Goal: Information Seeking & Learning: Learn about a topic

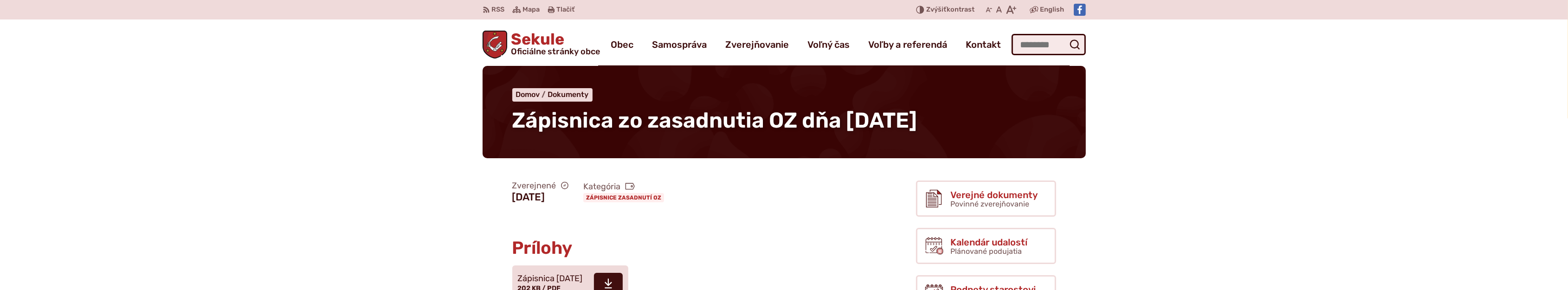
drag, startPoint x: 1053, startPoint y: 30, endPoint x: 1051, endPoint y: 34, distance: 4.5
click at [1052, 32] on div "Sekule Oficiálne stránky obce Prepnúť Menu Obec blok História a kronika obce Od…" at bounding box center [784, 43] width 603 height 47
click at [1048, 42] on input "Hľadať:" at bounding box center [1049, 45] width 74 height 21
type input "**********"
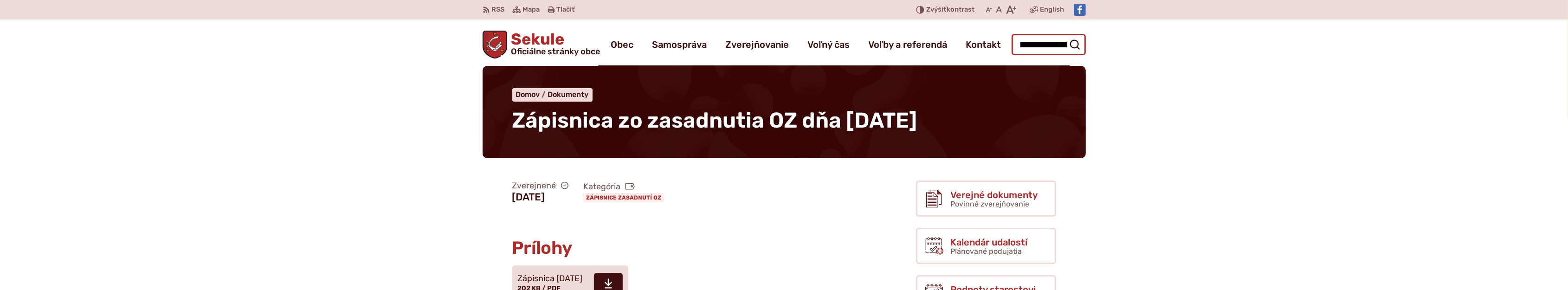
click at [1066, 36] on button "Odoslať vyhľadávací formulár" at bounding box center [1074, 44] width 17 height 17
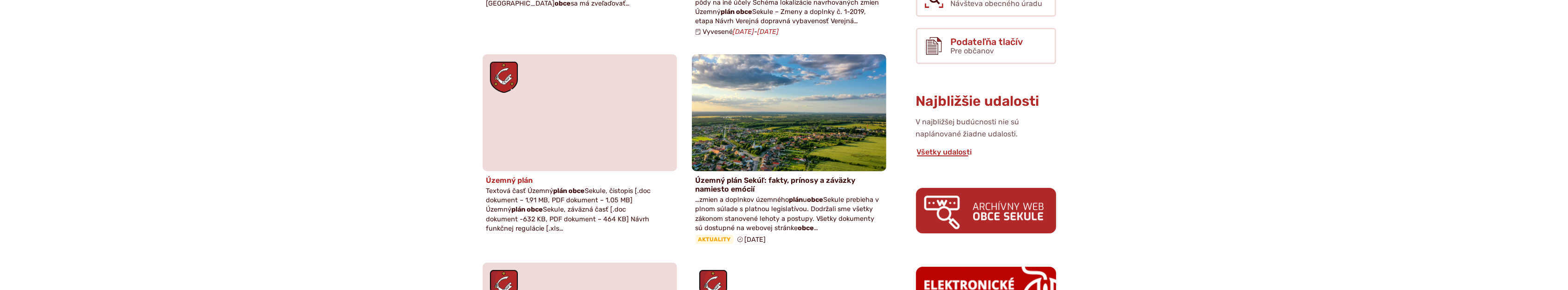
scroll to position [361, 0]
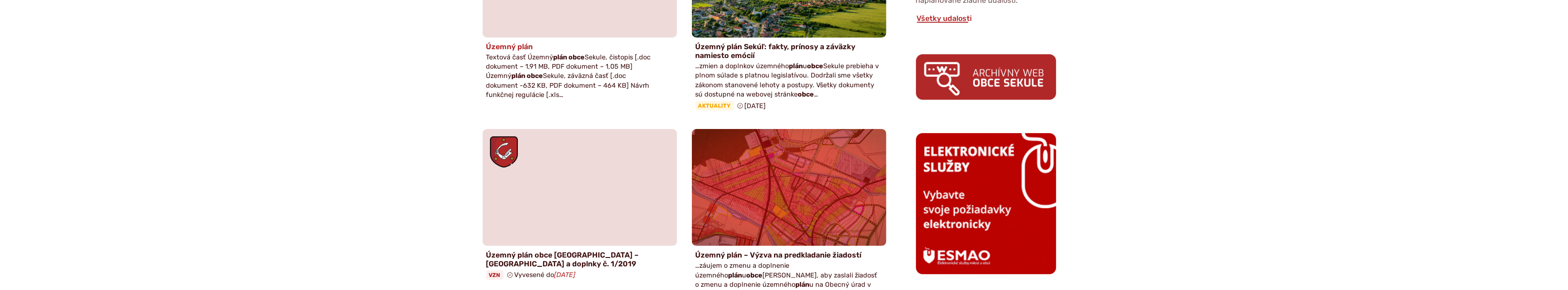
click at [559, 56] on strong "plán obce" at bounding box center [569, 57] width 31 height 8
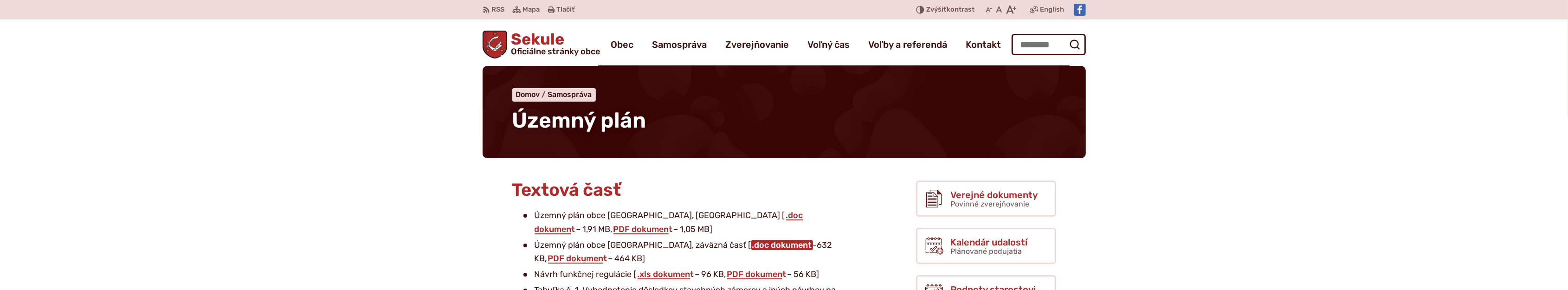
scroll to position [144, 0]
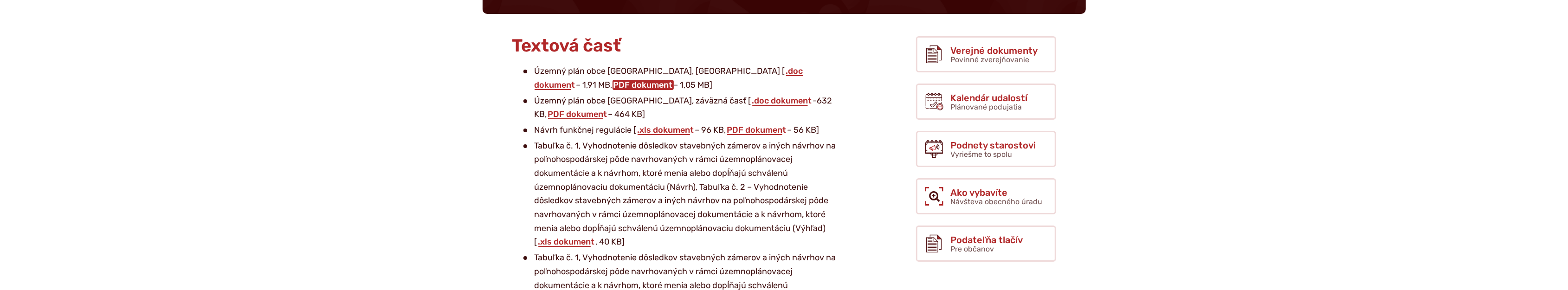
click at [674, 80] on link "PDF dokument" at bounding box center [643, 85] width 61 height 10
click at [608, 109] on link "PDF dokument" at bounding box center [577, 114] width 61 height 10
click at [772, 131] on link "PDF dokument" at bounding box center [757, 129] width 61 height 10
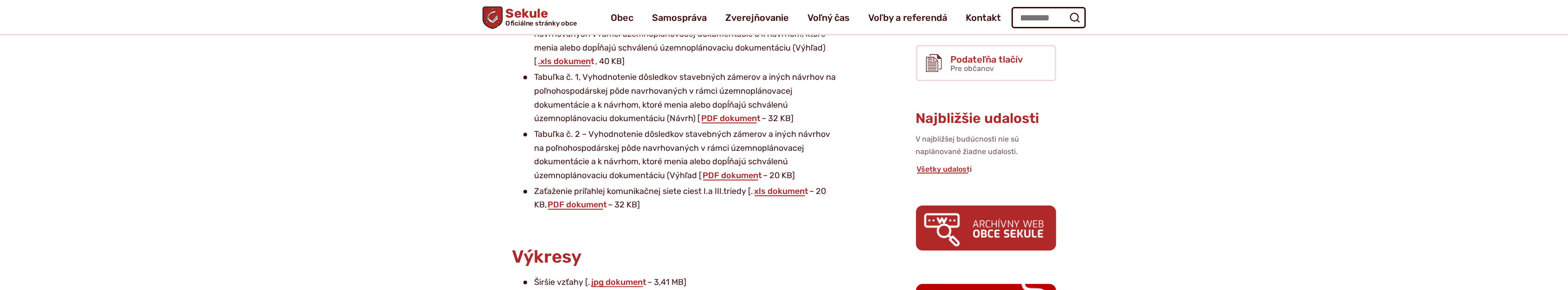
scroll to position [289, 0]
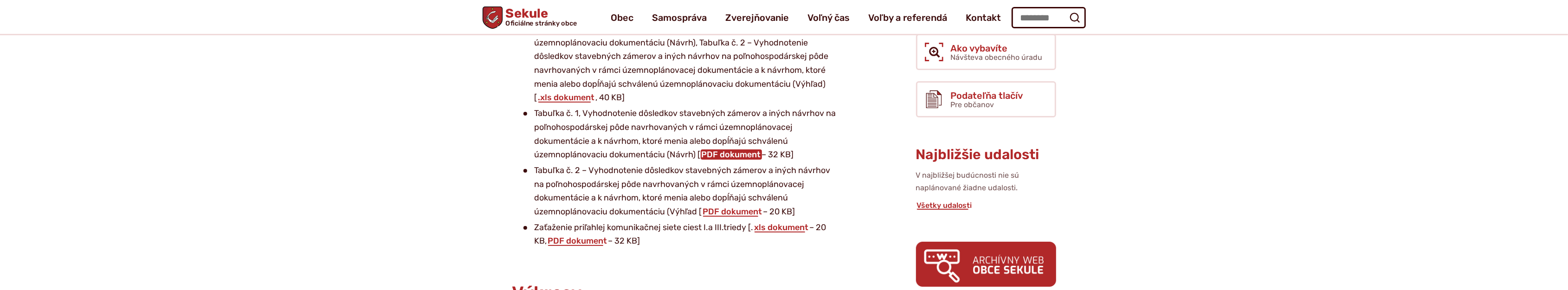
click at [743, 154] on link "PDF dokument" at bounding box center [731, 155] width 61 height 10
click at [733, 210] on link "PDF dokument" at bounding box center [732, 211] width 61 height 10
click at [578, 240] on link "PDF dokument" at bounding box center [577, 240] width 61 height 10
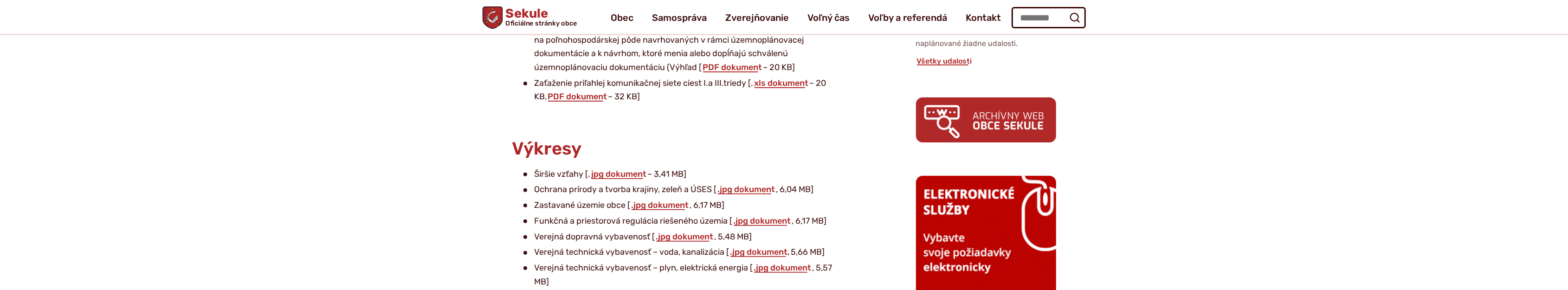
scroll to position [505, 0]
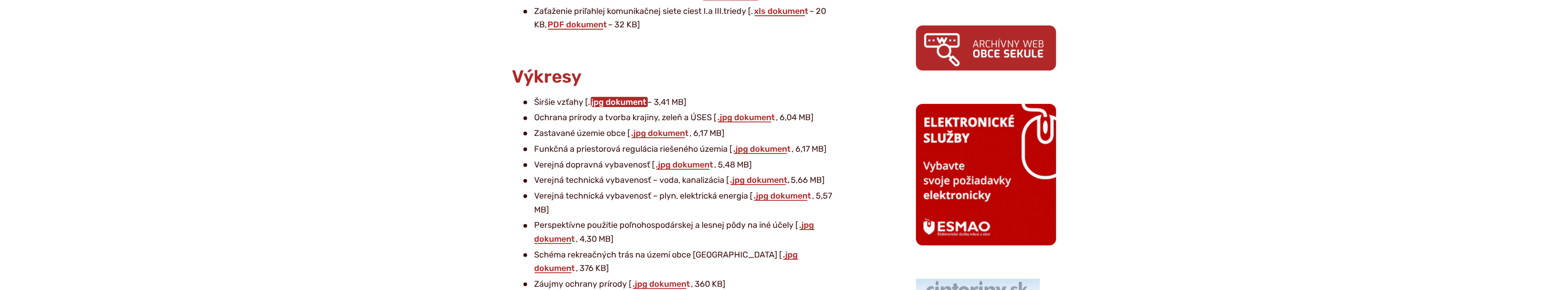
click at [621, 102] on link "jpg dokument" at bounding box center [619, 102] width 57 height 10
click at [762, 119] on link ".jpg dokument" at bounding box center [746, 117] width 59 height 10
click at [766, 150] on link ".jpg dokument" at bounding box center [762, 149] width 59 height 10
click at [666, 134] on link ".jpg dokument" at bounding box center [659, 133] width 59 height 10
click at [698, 166] on link ".jpg dokument" at bounding box center [685, 164] width 59 height 10
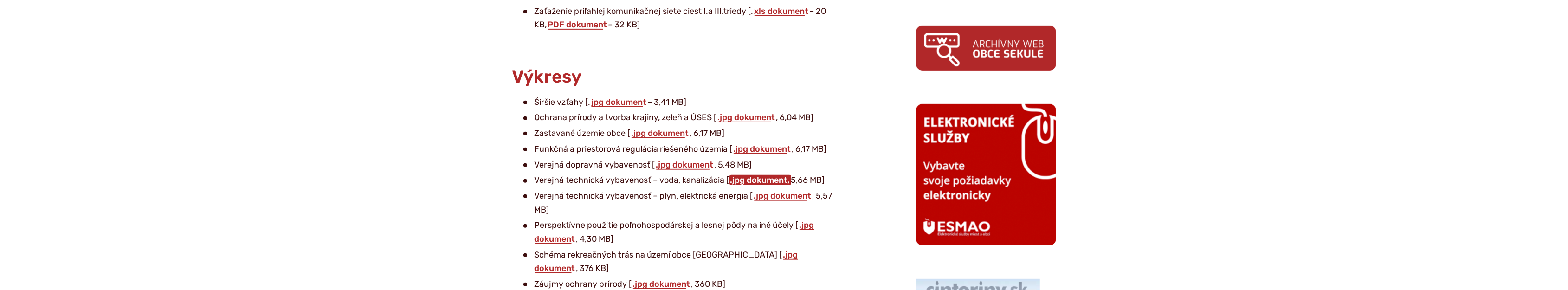
click at [758, 179] on link ".jpg dokument," at bounding box center [760, 180] width 61 height 10
click at [783, 197] on link ".jpg dokument" at bounding box center [782, 196] width 59 height 10
click at [812, 225] on link ".jpg dokument" at bounding box center [675, 232] width 280 height 24
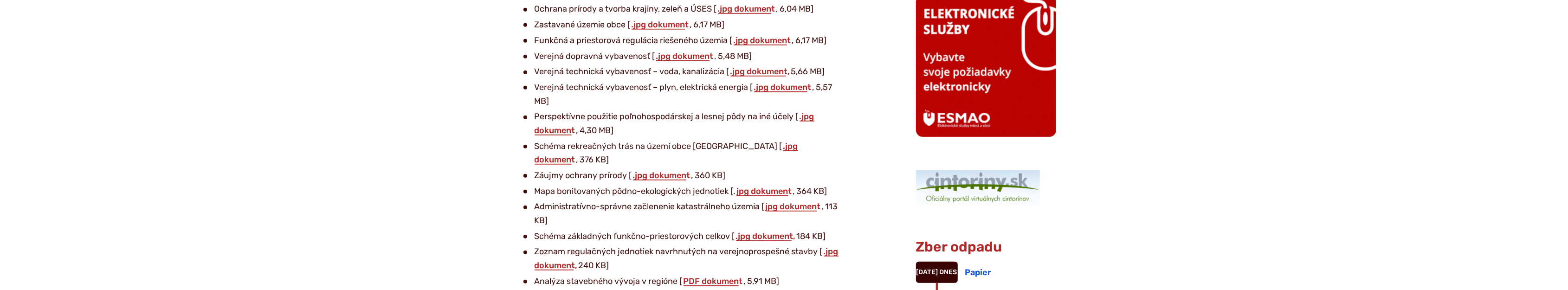
scroll to position [650, 0]
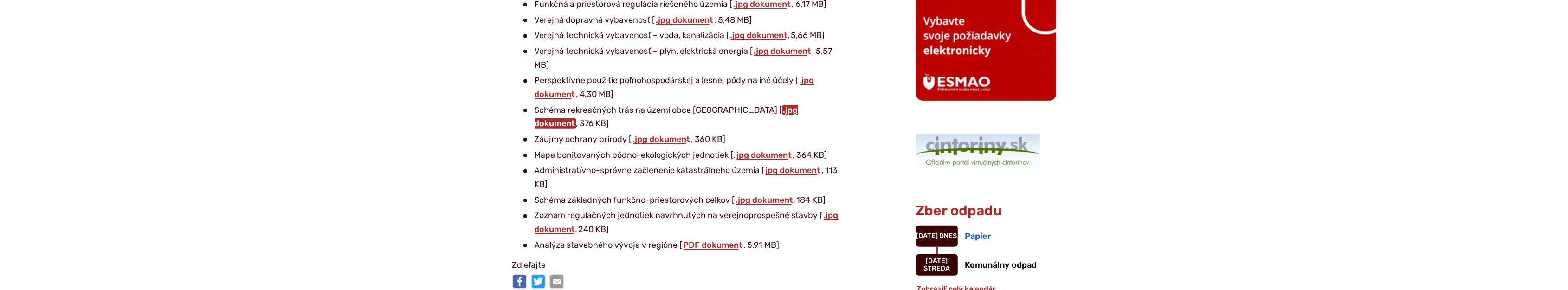
click at [752, 110] on link ".jpg dokument" at bounding box center [666, 117] width 264 height 24
click at [670, 134] on link ".jpg dokument" at bounding box center [661, 139] width 59 height 10
click at [758, 150] on link "jpg dokument" at bounding box center [765, 155] width 57 height 10
click at [790, 165] on link "jpg dokument" at bounding box center [793, 170] width 57 height 10
click at [782, 195] on link ".jpg dokument," at bounding box center [766, 199] width 61 height 10
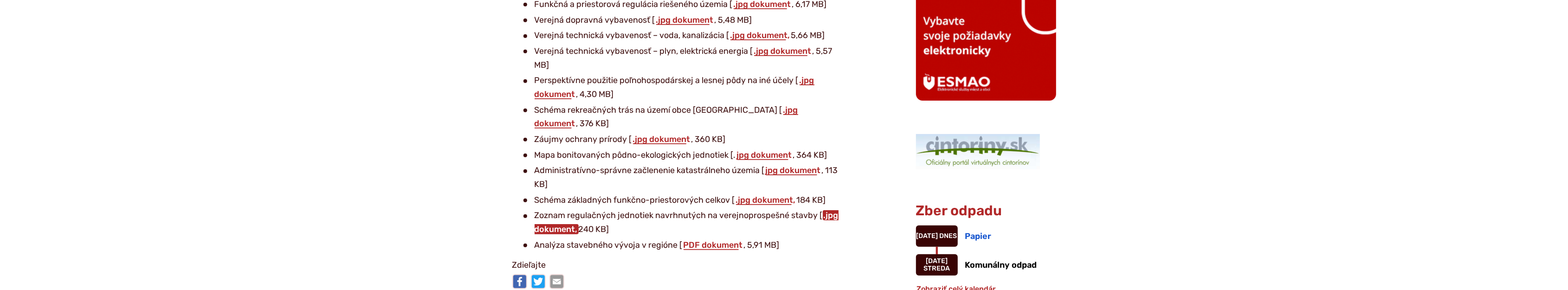
click at [831, 210] on link ".jpg dokument," at bounding box center [687, 222] width 303 height 24
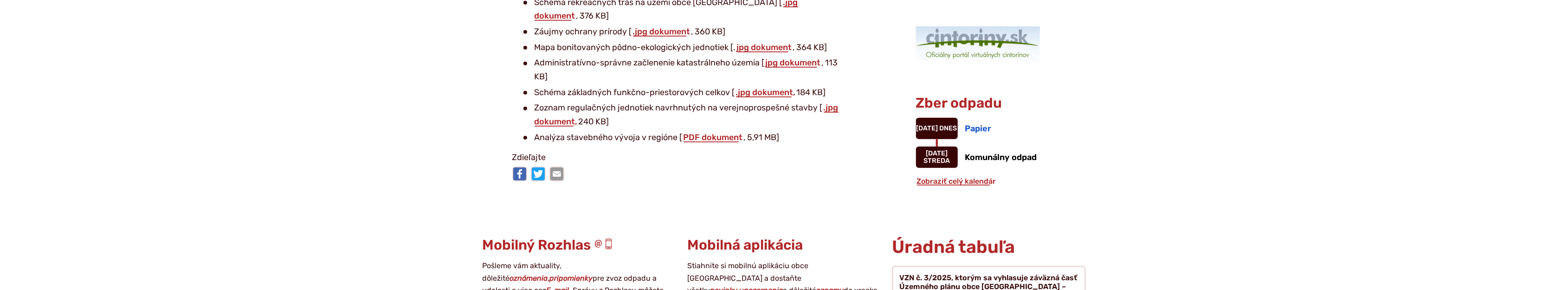
scroll to position [794, 0]
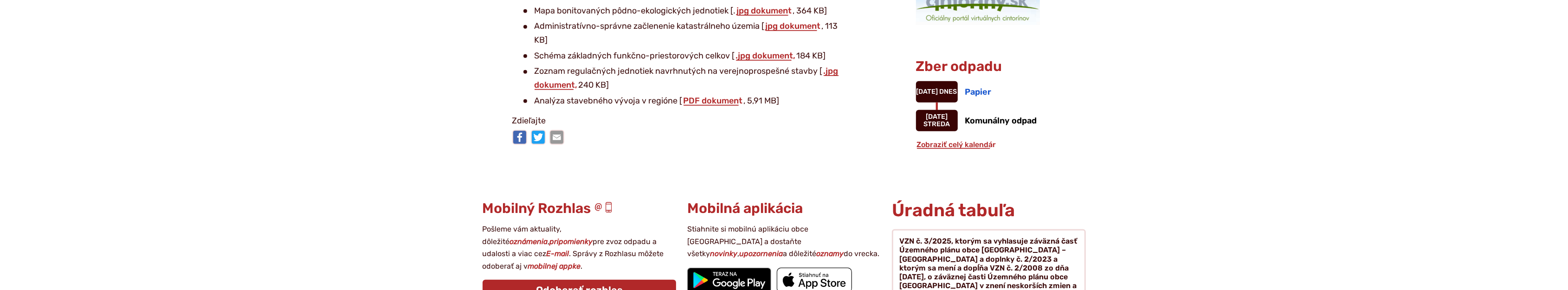
click at [725, 94] on li "Analýza stavebného vývoja v regióne [ PDF dokument , 5,91 MB]" at bounding box center [682, 101] width 318 height 14
click at [726, 95] on link "PDF dokument" at bounding box center [713, 100] width 61 height 10
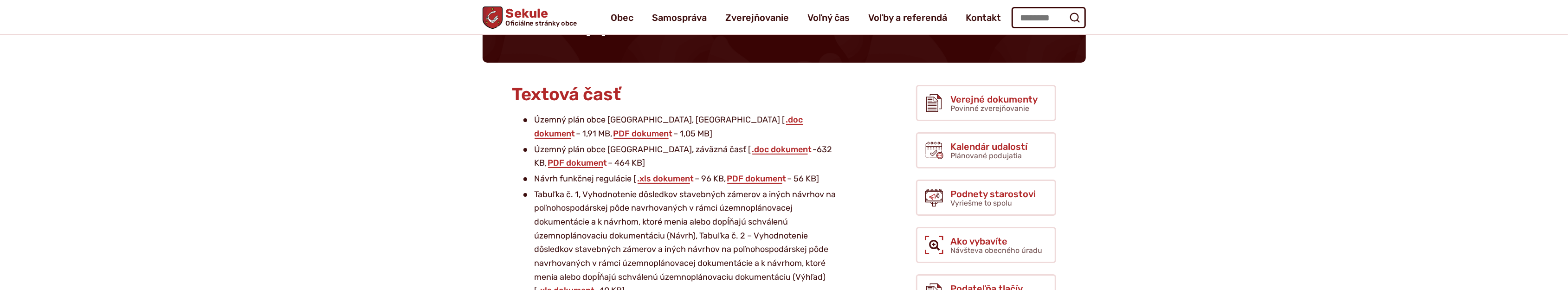
scroll to position [72, 0]
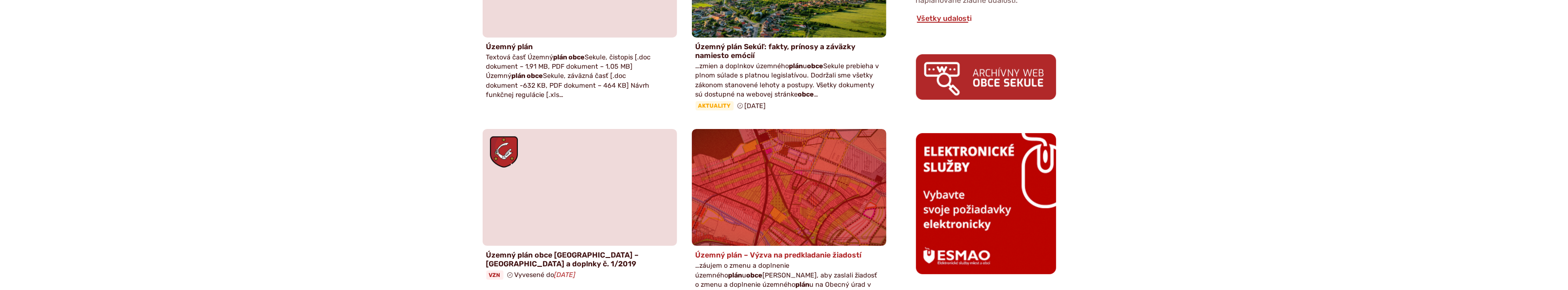
scroll to position [433, 0]
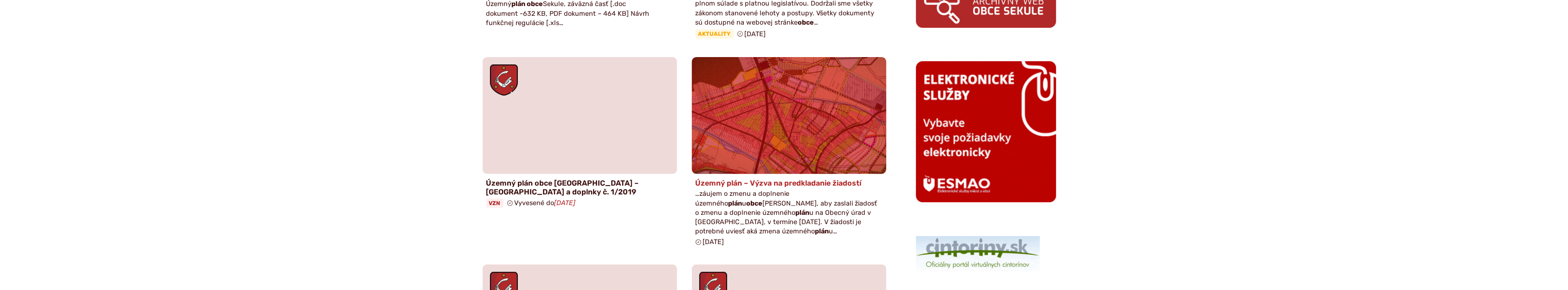
click at [802, 183] on h4 "Územný plán – Výzva na predkladanie žiadostí" at bounding box center [789, 183] width 187 height 9
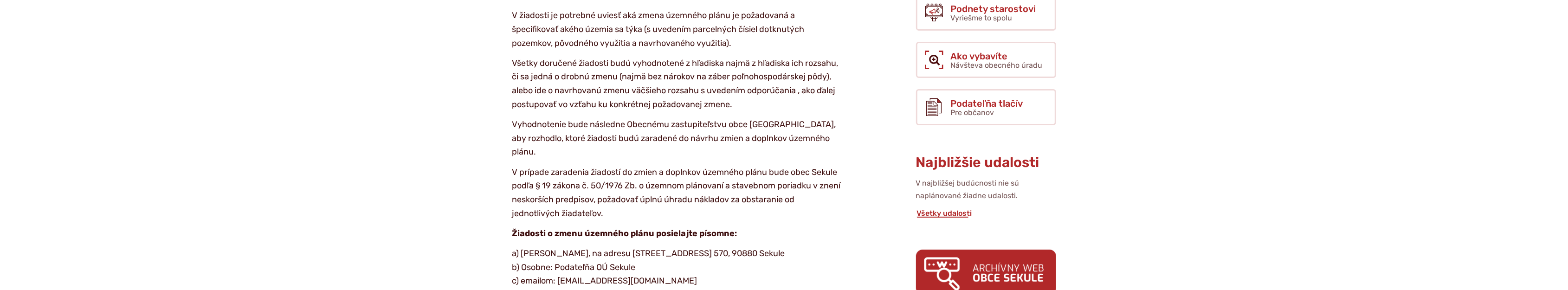
scroll to position [433, 0]
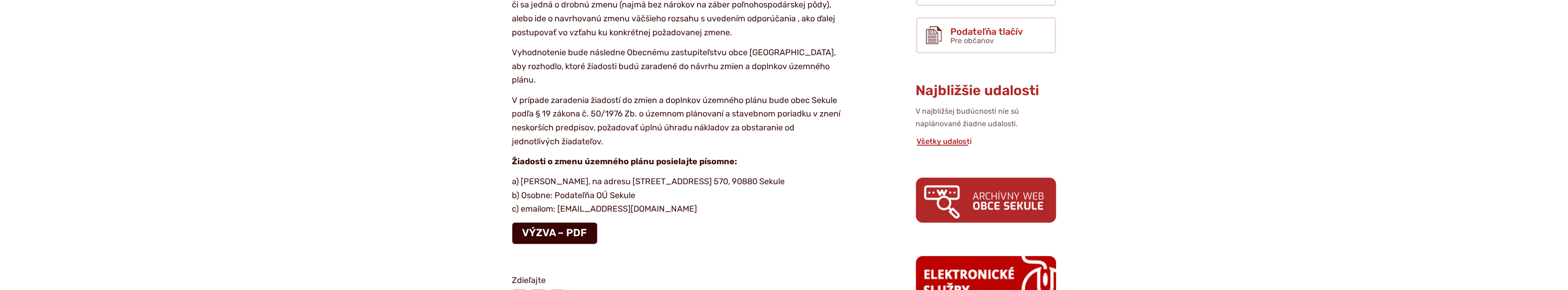
click at [547, 223] on link "VÝZVA – PDF" at bounding box center [554, 234] width 85 height 21
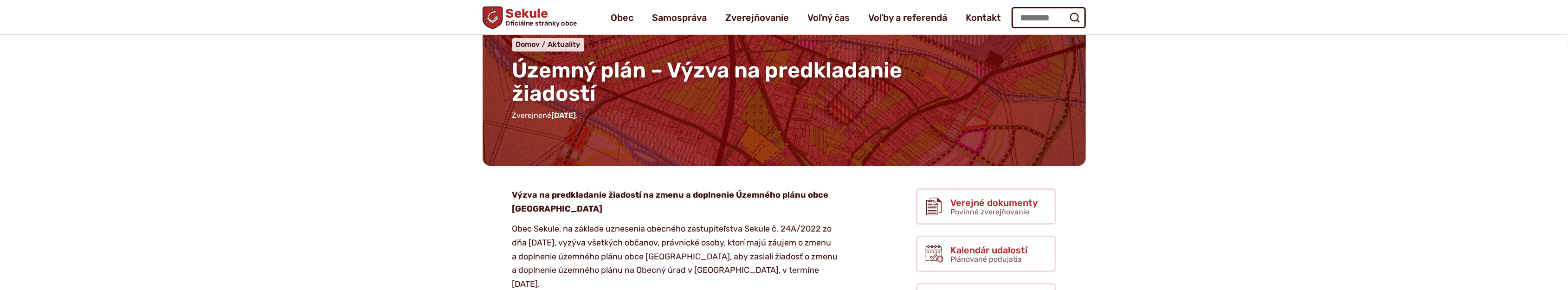
scroll to position [72, 0]
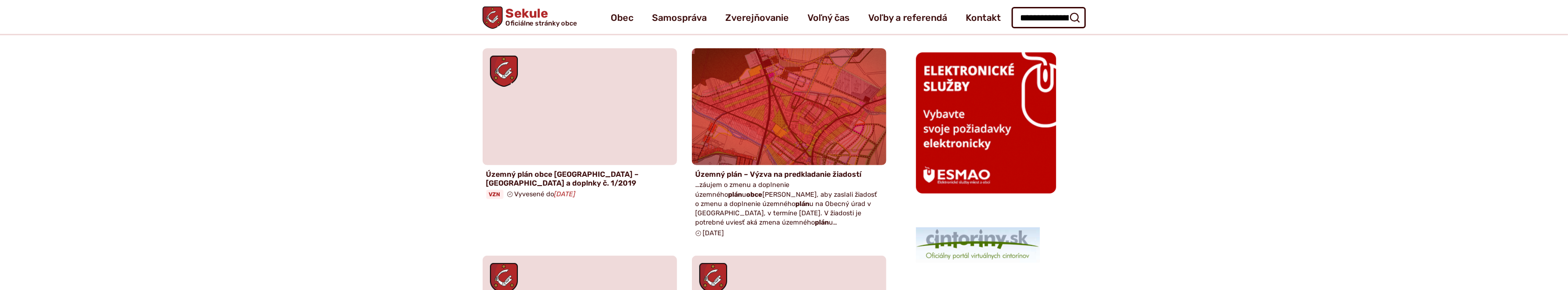
scroll to position [433, 0]
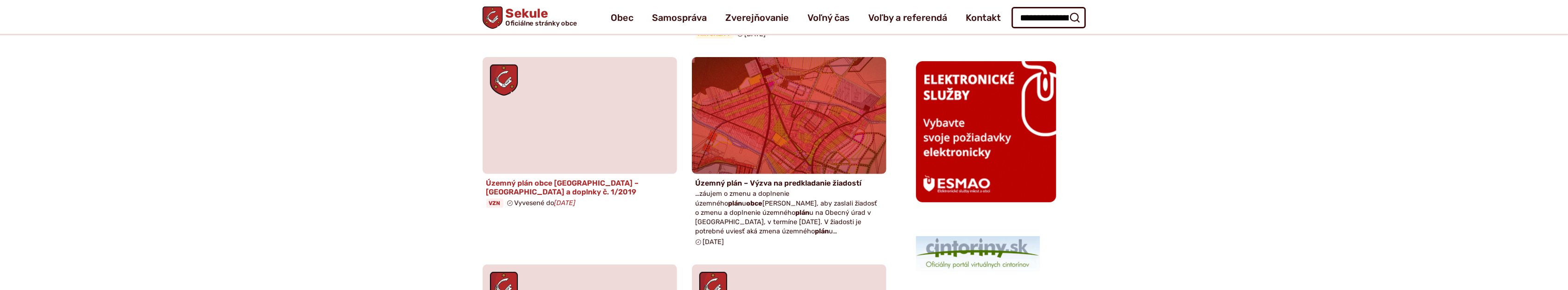
click at [578, 182] on h4 "Územný plán obce [GEOGRAPHIC_DATA] – [GEOGRAPHIC_DATA] a doplnky č. 1/2019" at bounding box center [580, 188] width 187 height 18
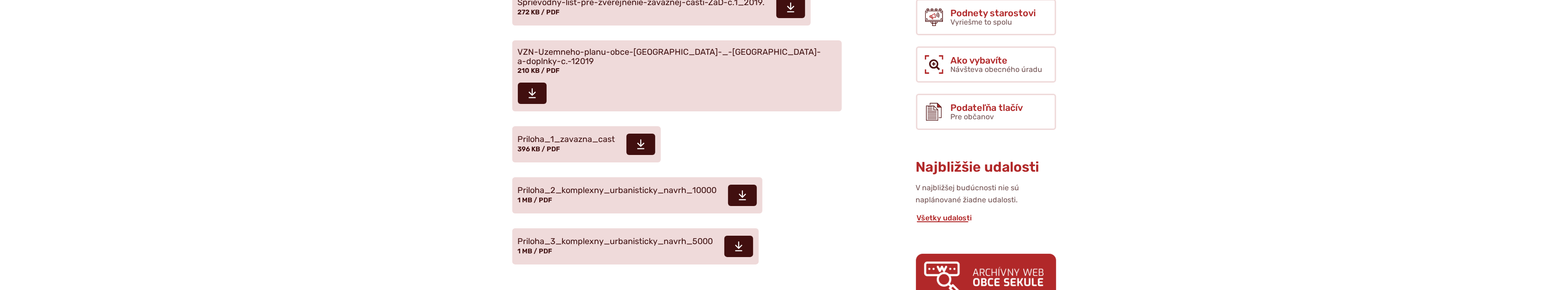
scroll to position [216, 0]
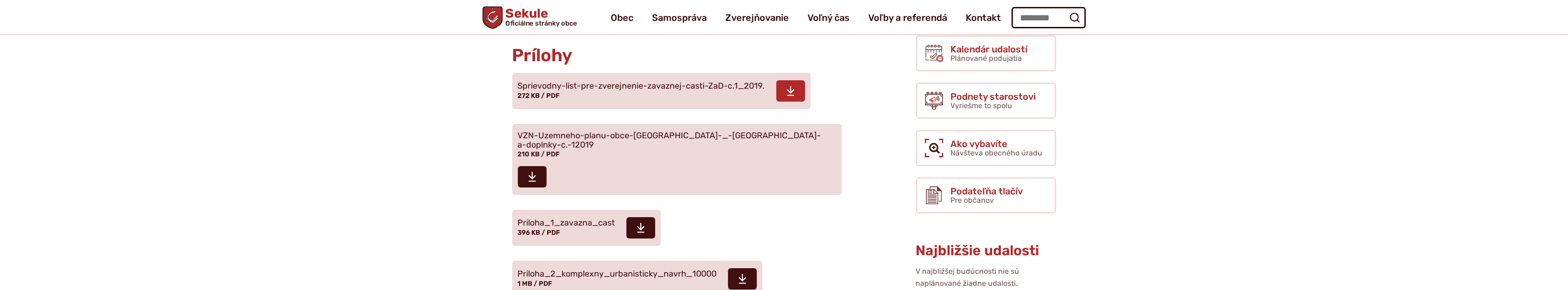
click at [779, 91] on span at bounding box center [791, 91] width 29 height 21
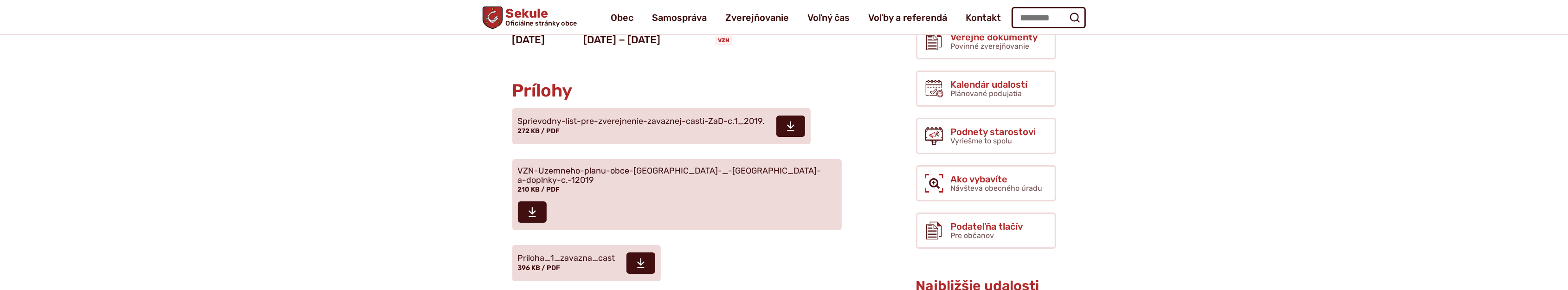
scroll to position [144, 0]
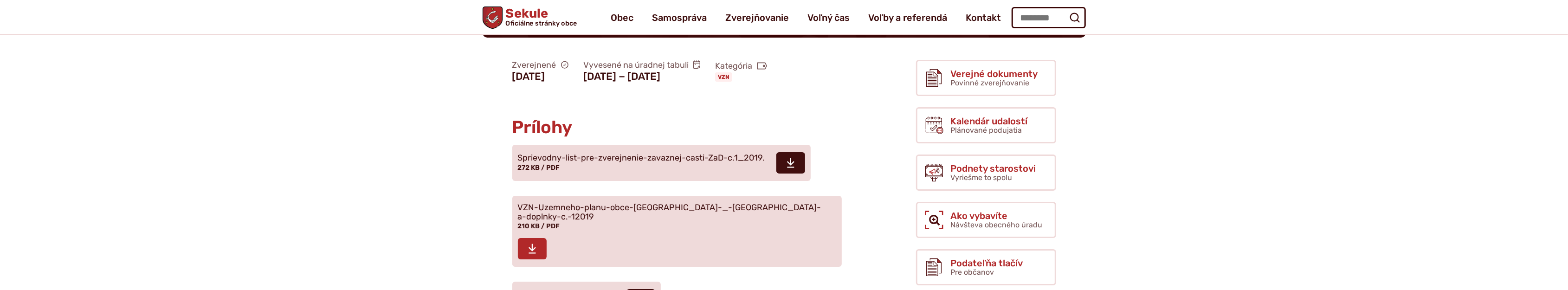
click at [547, 238] on span at bounding box center [532, 249] width 29 height 21
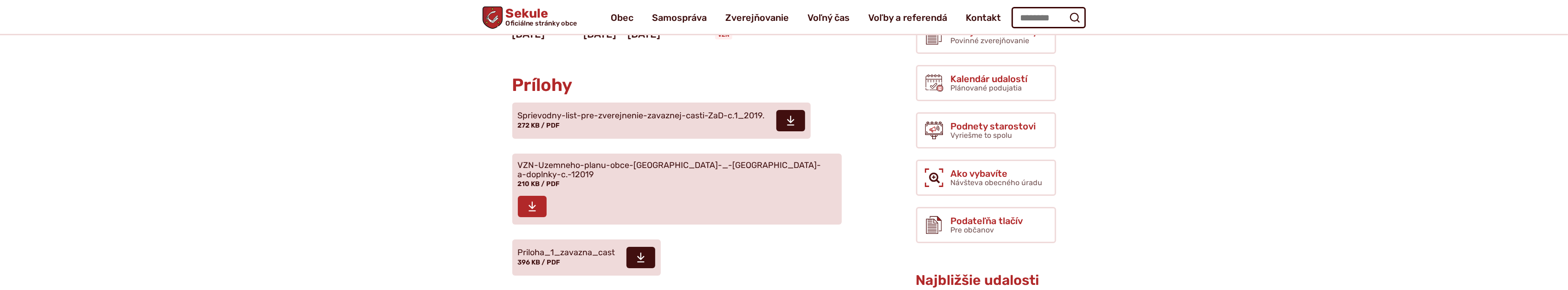
scroll to position [289, 0]
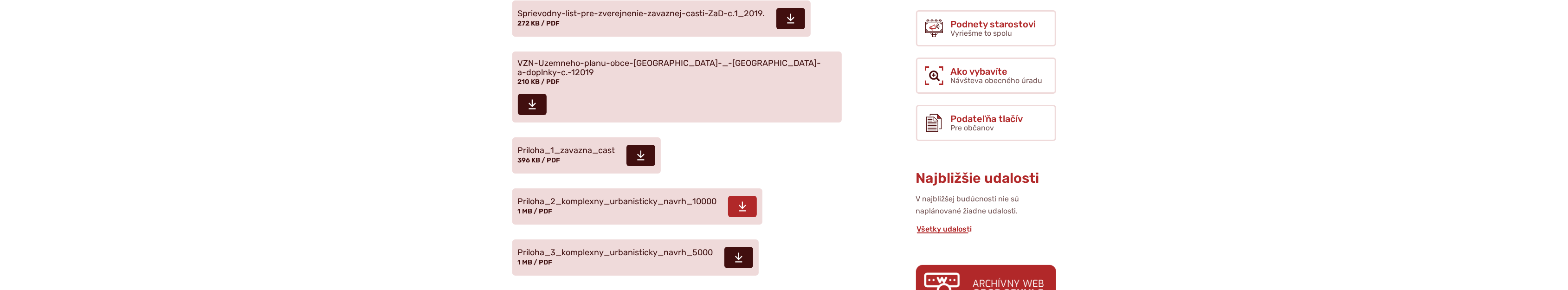
click at [743, 202] on use at bounding box center [742, 207] width 8 height 10
click at [752, 247] on span at bounding box center [739, 258] width 29 height 21
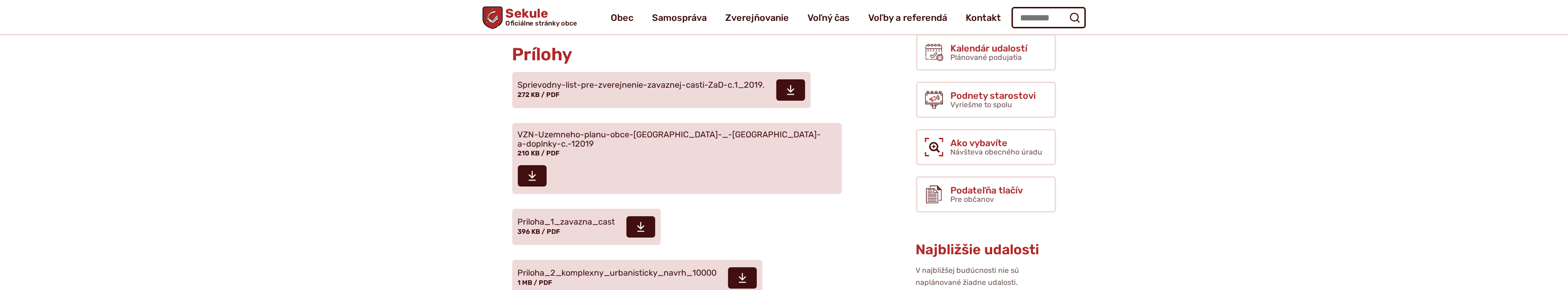
scroll to position [216, 0]
click at [854, 179] on article "Zverejnené 26. apríla 2022 Vyvesené na úradnej tabuli 26. apríla 2022 − 31. máj…" at bounding box center [685, 199] width 434 height 429
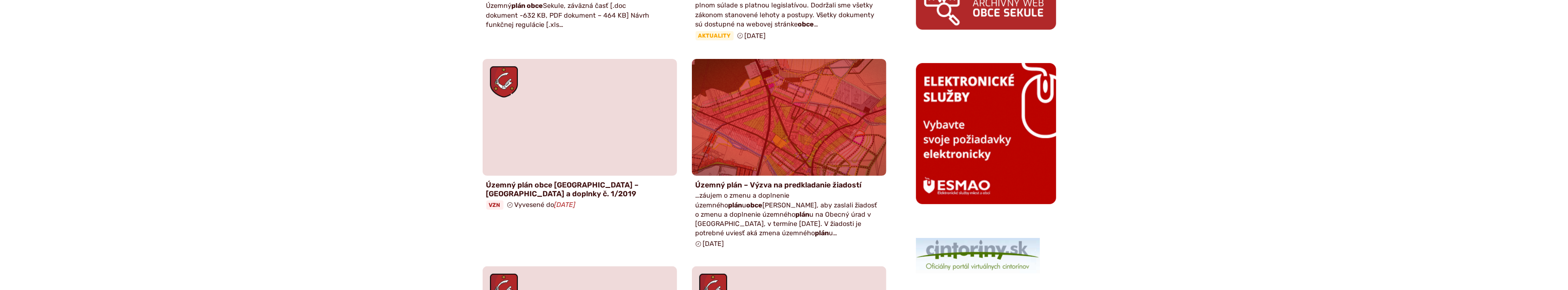
scroll to position [433, 0]
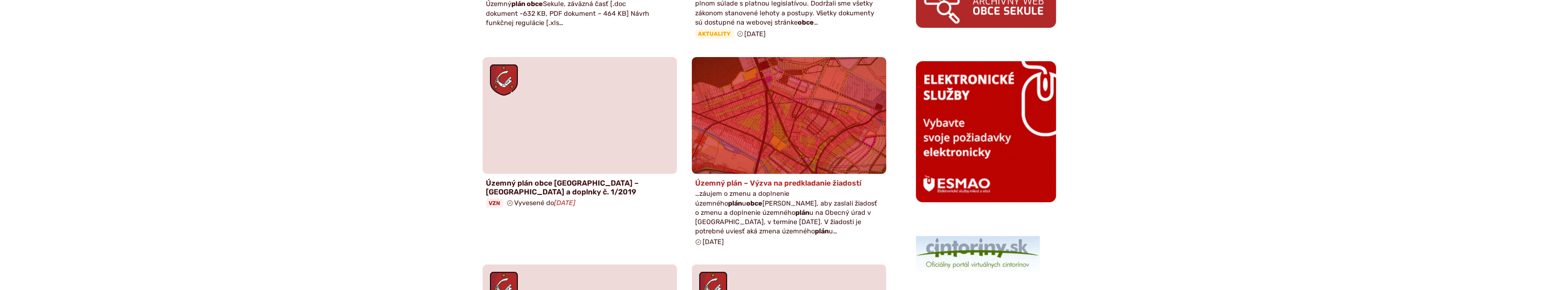
click at [755, 184] on h4 "Územný plán – Výzva na predkladanie žiadostí" at bounding box center [789, 183] width 187 height 9
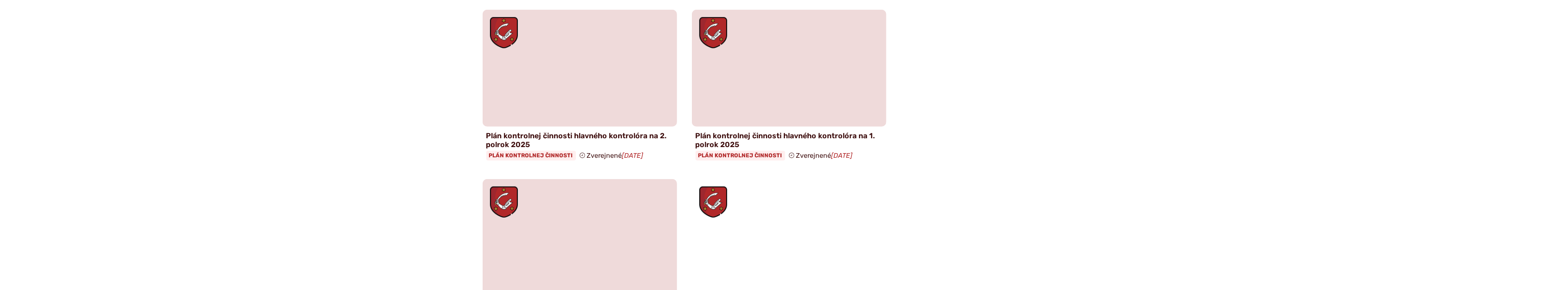
scroll to position [1083, 0]
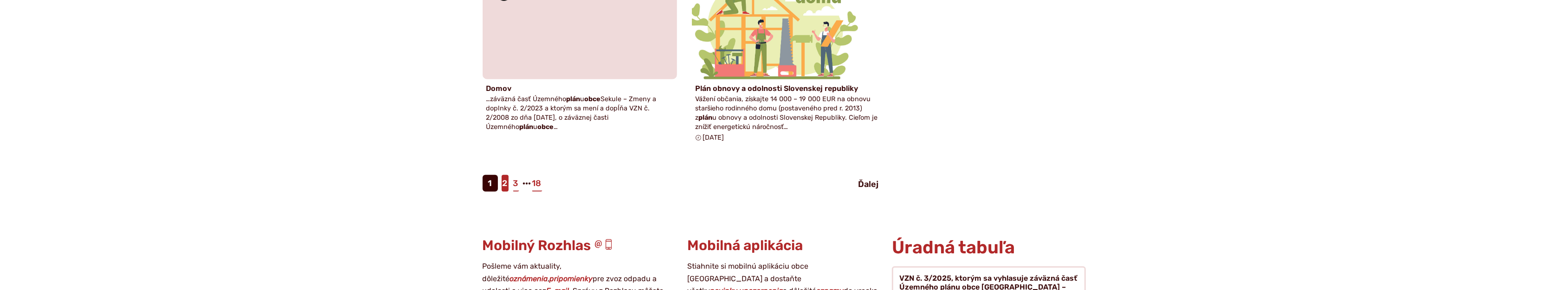
click at [504, 175] on link "2" at bounding box center [505, 183] width 7 height 17
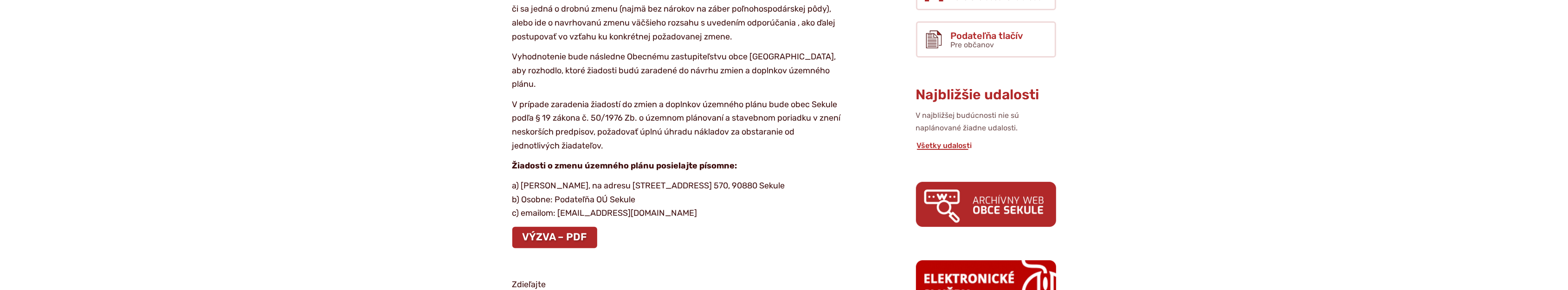
scroll to position [433, 0]
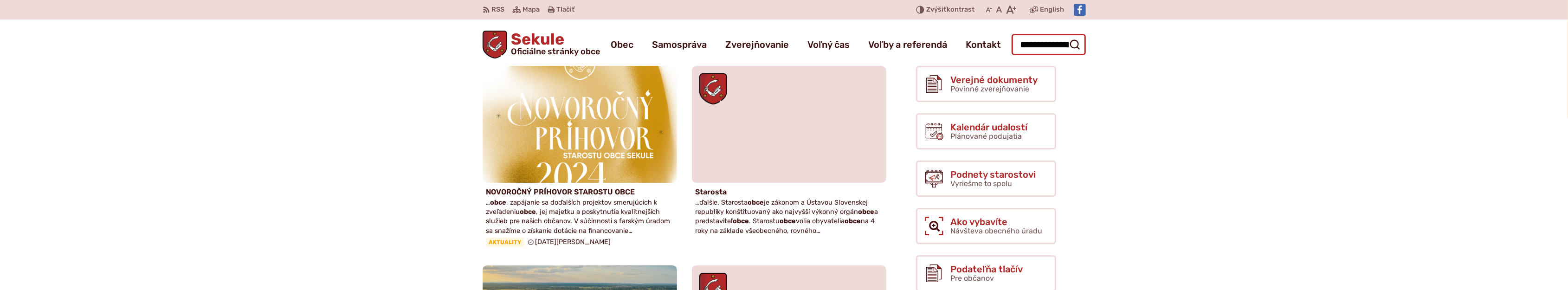
scroll to position [0, 30]
drag, startPoint x: 1029, startPoint y: 44, endPoint x: 1101, endPoint y: 49, distance: 72.2
click at [1101, 49] on header "Preskočiť na obsah RSS RSS Mapa Mapa Tlačiť Tlačiť Znížiť Zvýšiť kontrast Zníži…" at bounding box center [784, 33] width 1568 height 66
click at [1060, 46] on input "**********" at bounding box center [1049, 45] width 74 height 21
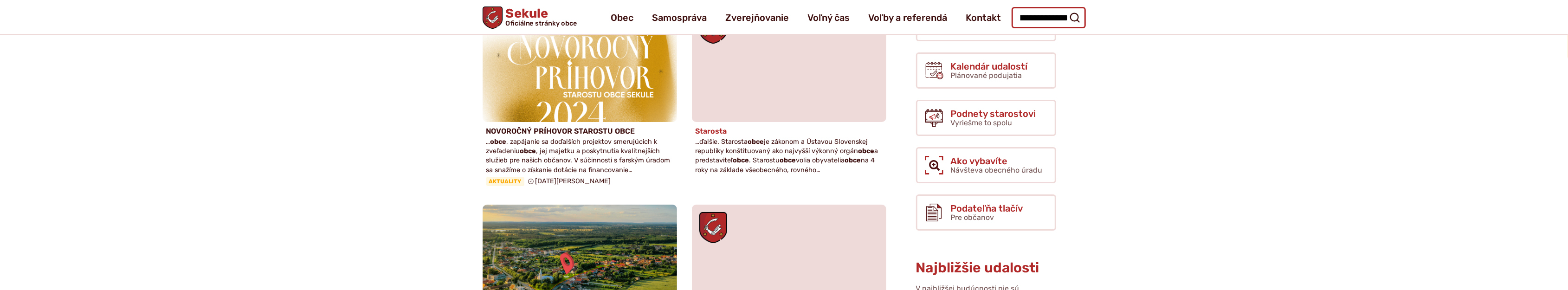
scroll to position [0, 0]
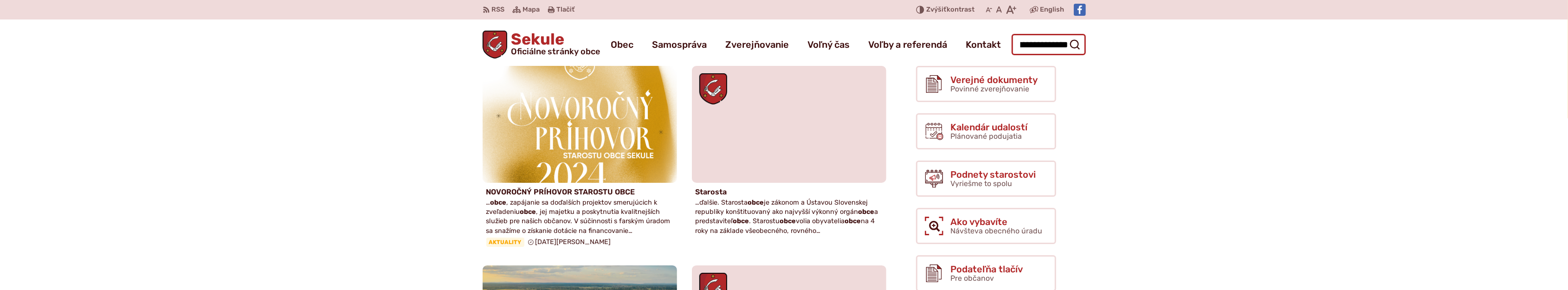
click at [1052, 47] on input "**********" at bounding box center [1049, 45] width 74 height 21
type input "**********"
click at [1066, 36] on button "Odoslať vyhľadávací formulár" at bounding box center [1074, 44] width 17 height 17
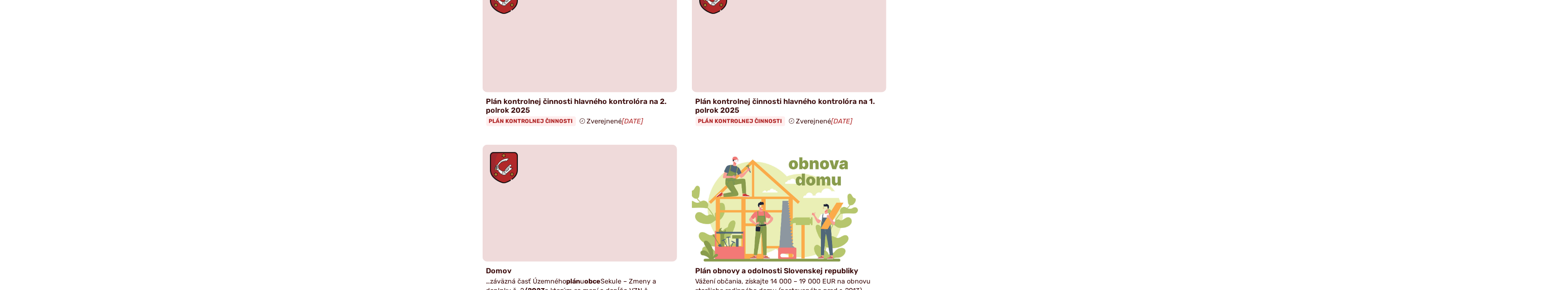
scroll to position [939, 0]
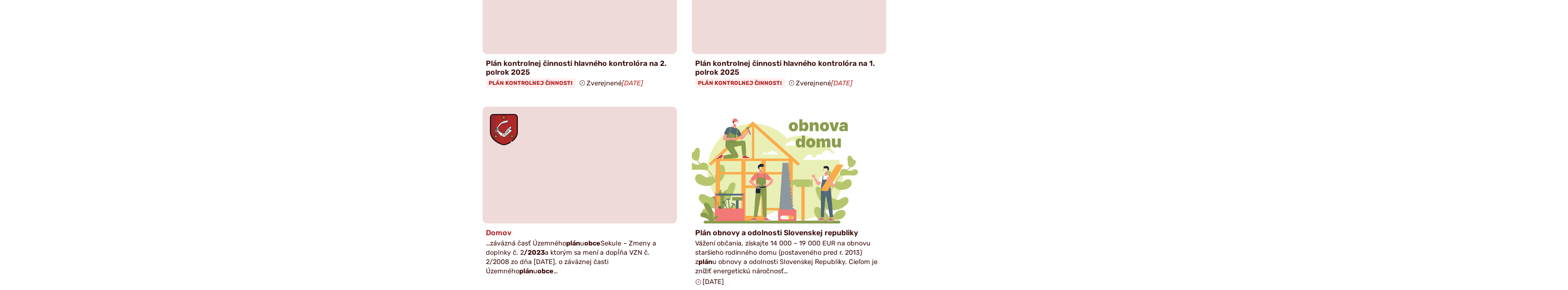
click at [536, 239] on span "…záväzná časť Územného plán u obce [GEOGRAPHIC_DATA] – [GEOGRAPHIC_DATA] a dopl…" at bounding box center [571, 257] width 170 height 36
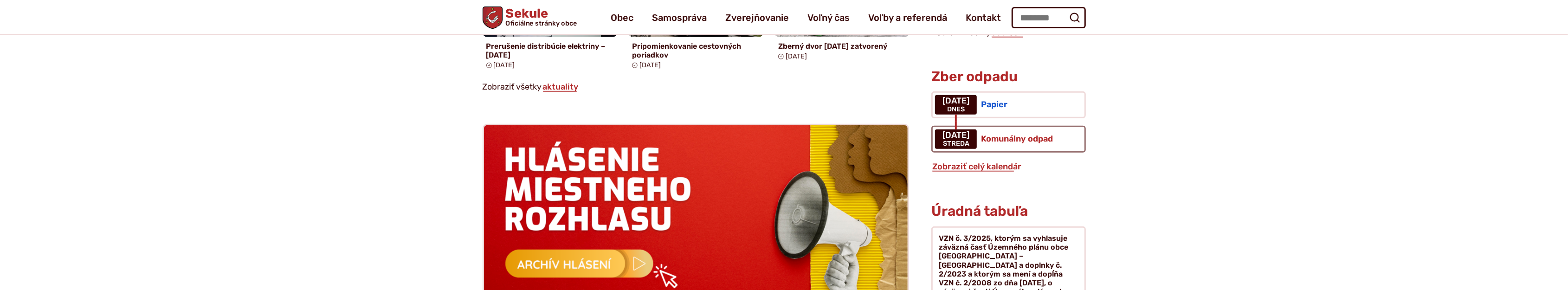
scroll to position [794, 0]
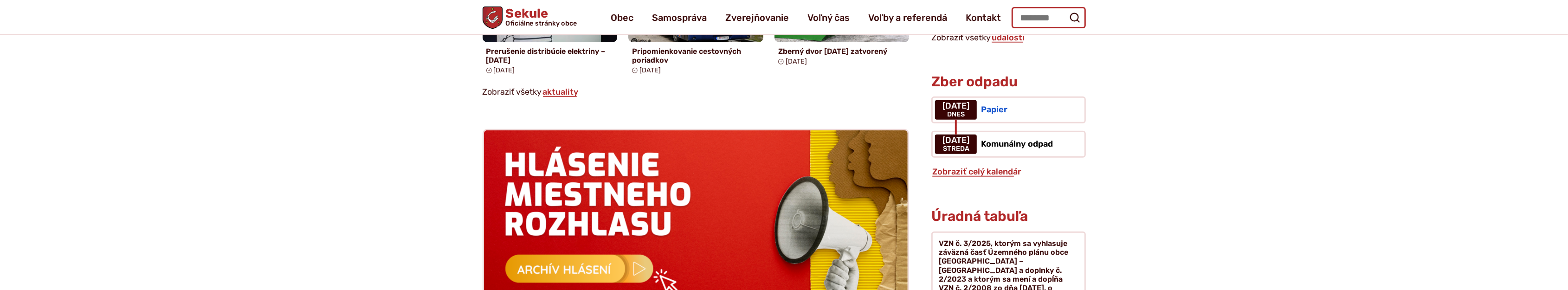
click at [1033, 18] on input "Hľadať:" at bounding box center [1049, 18] width 74 height 21
type input "**********"
click at [1066, 10] on button "Odoslať vyhľadávací formulár" at bounding box center [1074, 18] width 17 height 17
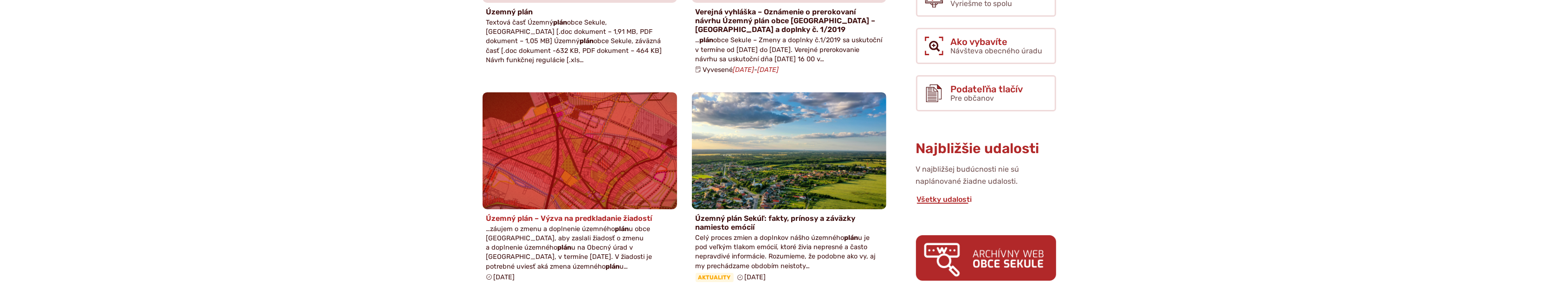
scroll to position [216, 0]
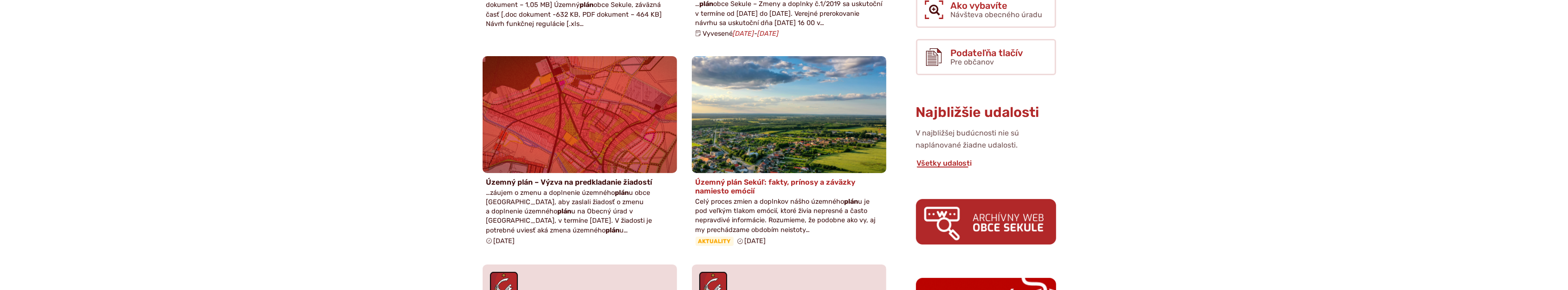
click at [749, 190] on h4 "Územný plán Sekúľ: fakty, prínosy a záväzky namiesto emócií" at bounding box center [789, 187] width 187 height 18
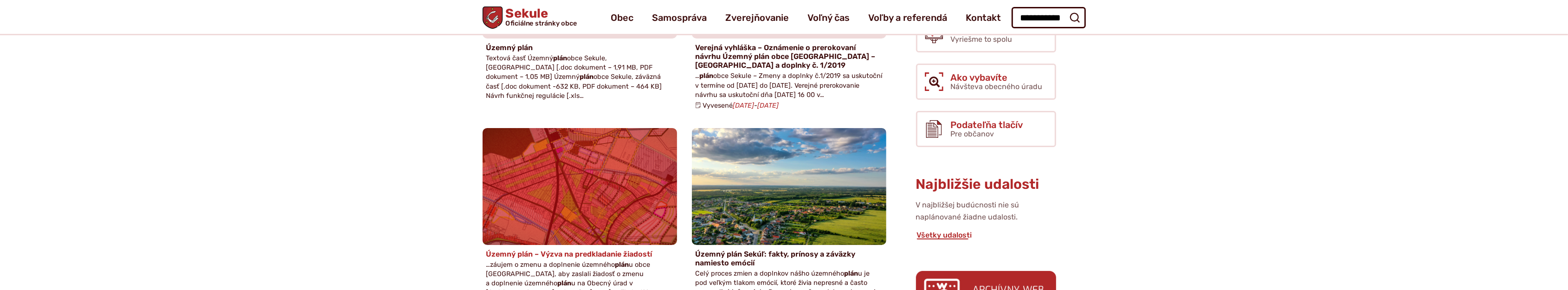
scroll to position [0, 0]
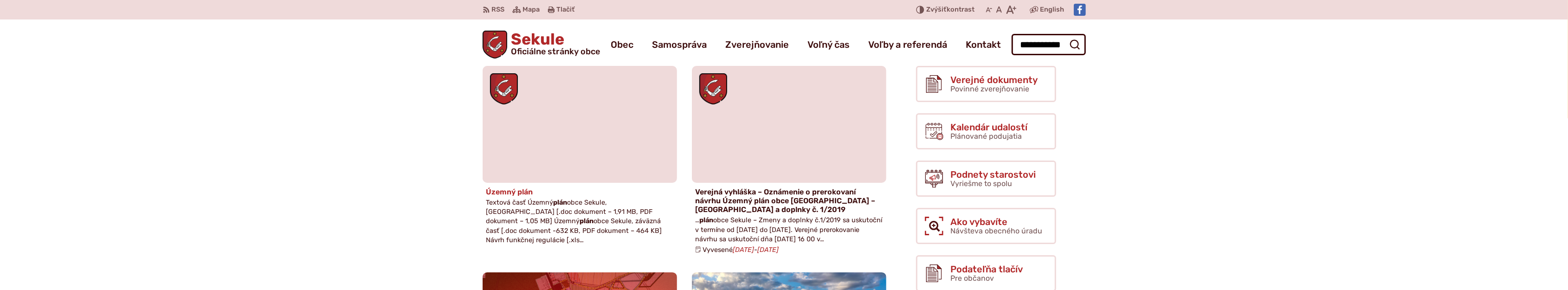
click at [524, 192] on h4 "Územný plán" at bounding box center [580, 192] width 187 height 9
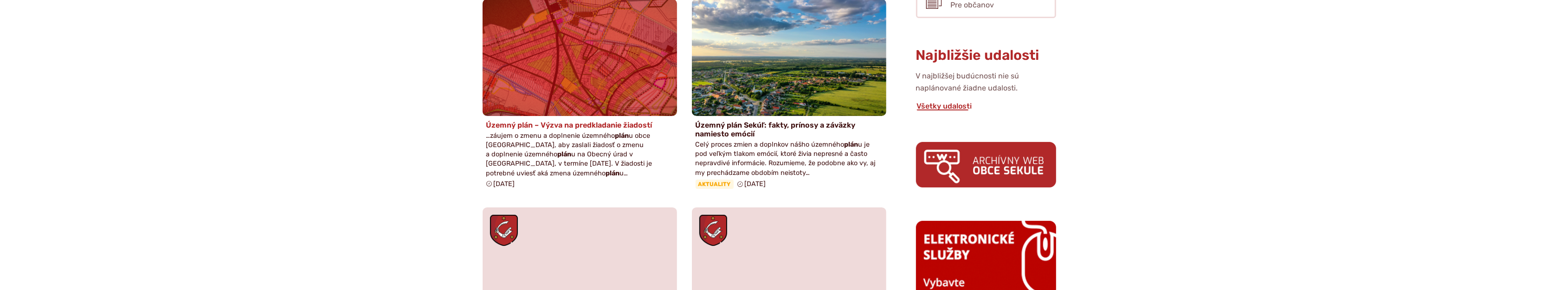
scroll to position [433, 0]
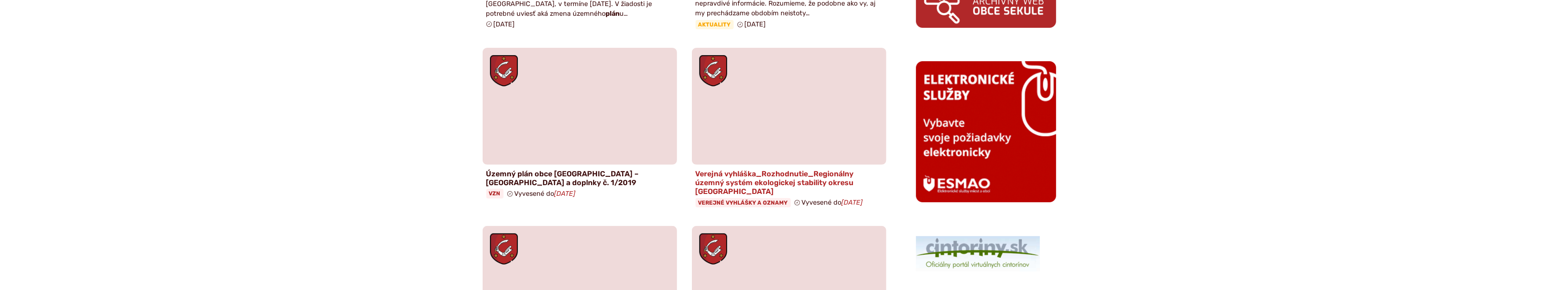
click at [749, 182] on h4 "Verejná vyhláška_Rozhodnutie_Regionálny územný systém ekologickej stability okr…" at bounding box center [789, 183] width 187 height 27
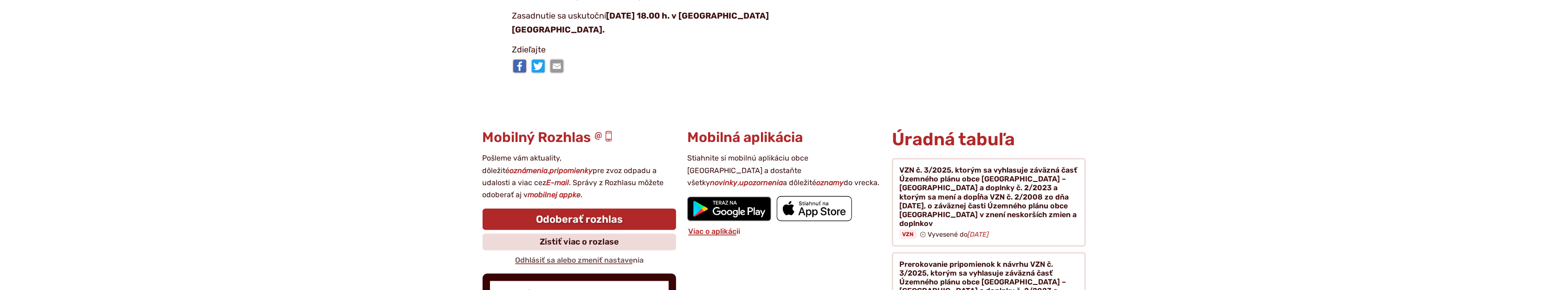
scroll to position [1733, 0]
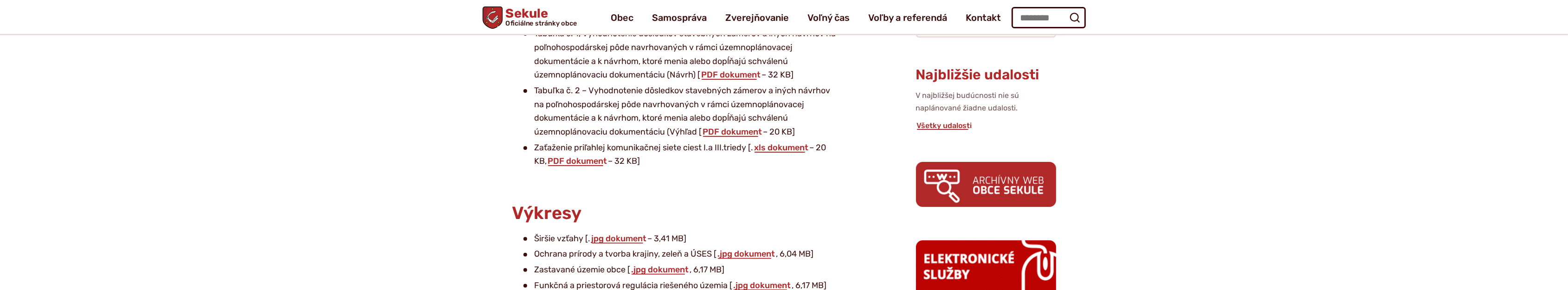
scroll to position [361, 0]
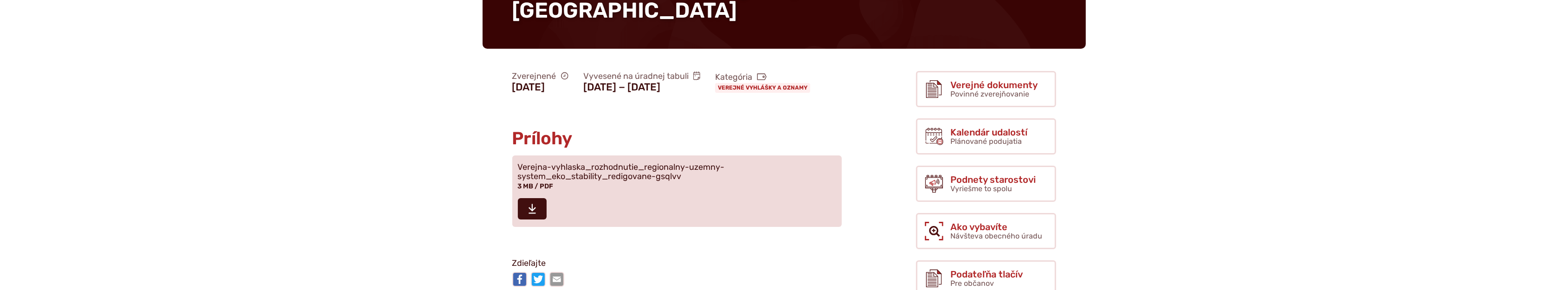
scroll to position [216, 0]
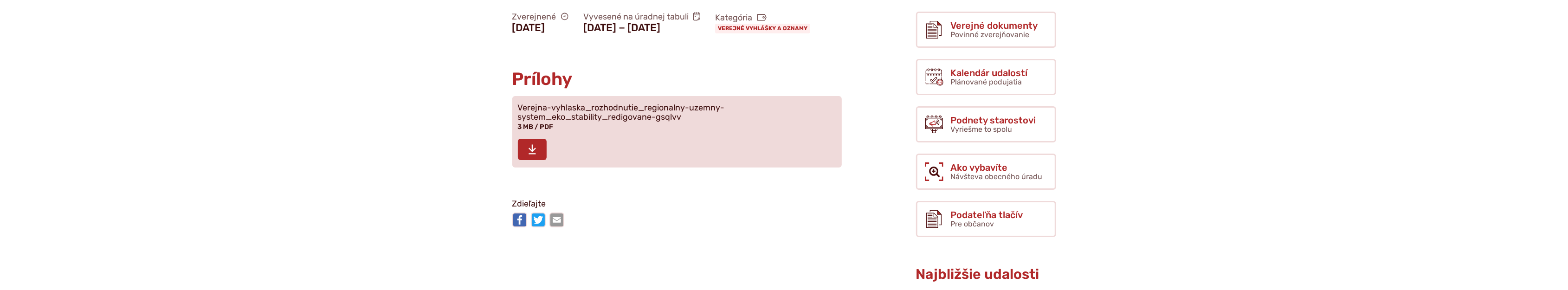
click at [534, 155] on icon at bounding box center [532, 149] width 9 height 11
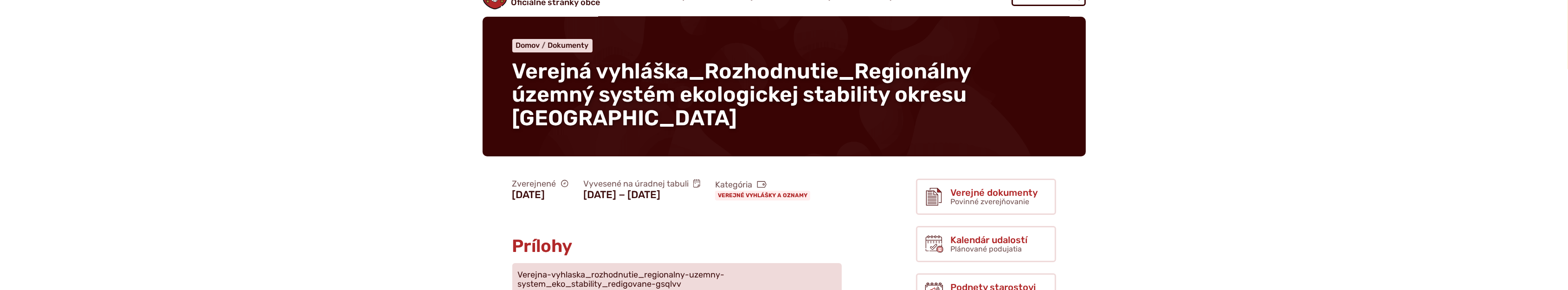
scroll to position [0, 0]
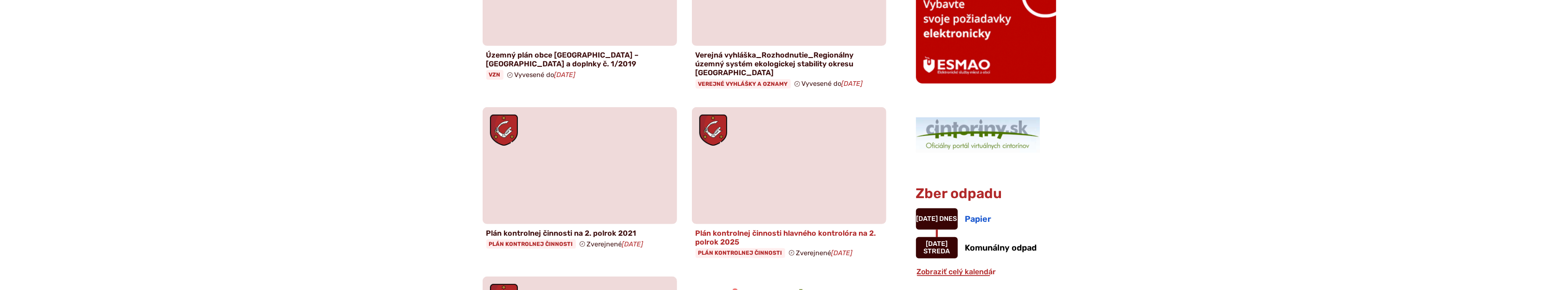
scroll to position [577, 0]
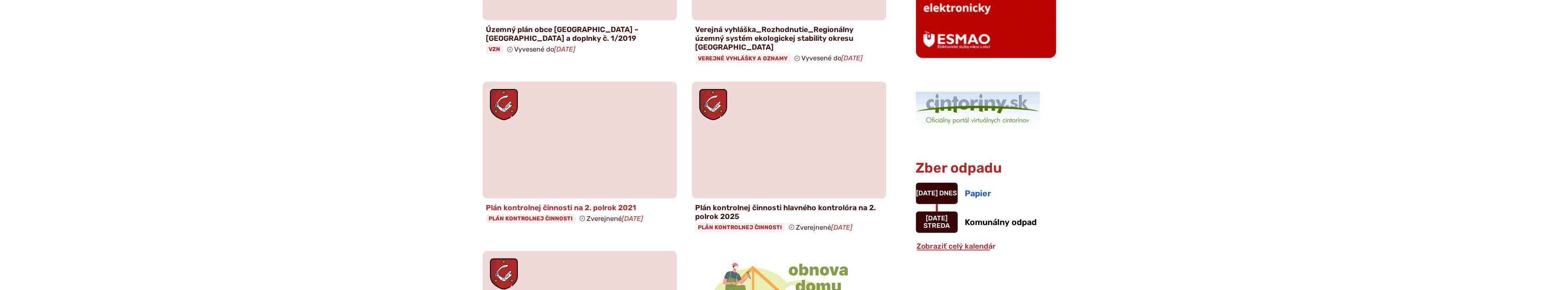
click at [553, 203] on h4 "Plán kontrolnej činnosti na 2. polrok 2021" at bounding box center [580, 207] width 187 height 9
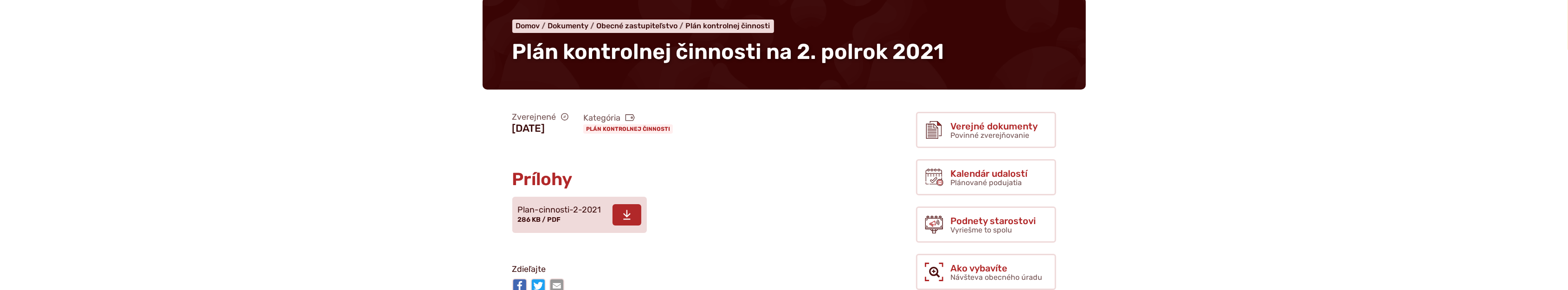
scroll to position [72, 0]
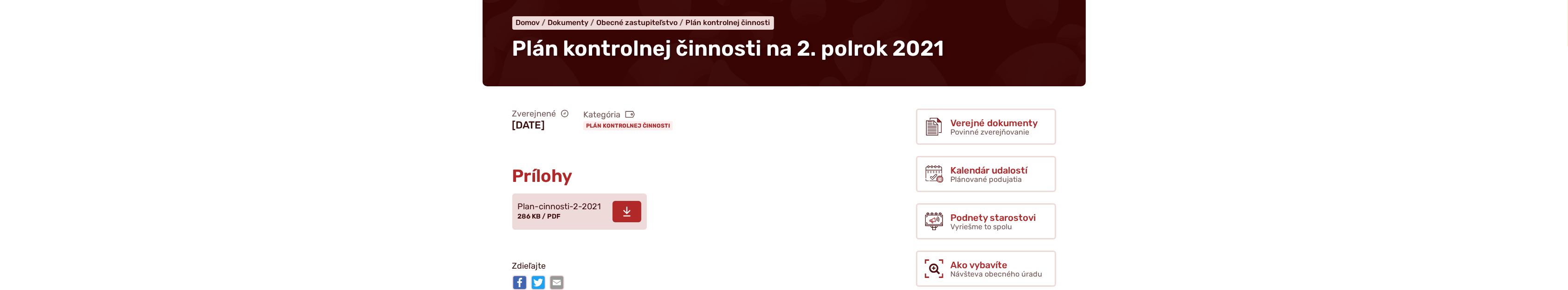
click at [625, 212] on use at bounding box center [627, 212] width 8 height 10
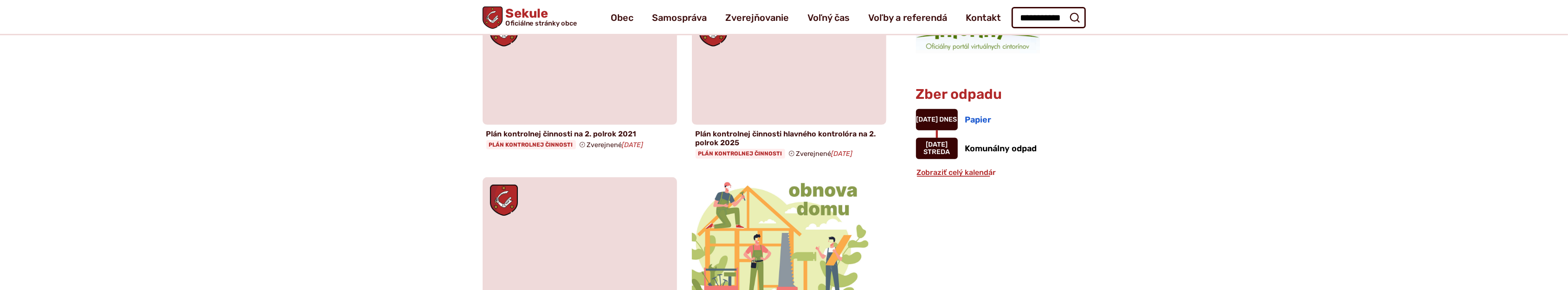
scroll to position [650, 0]
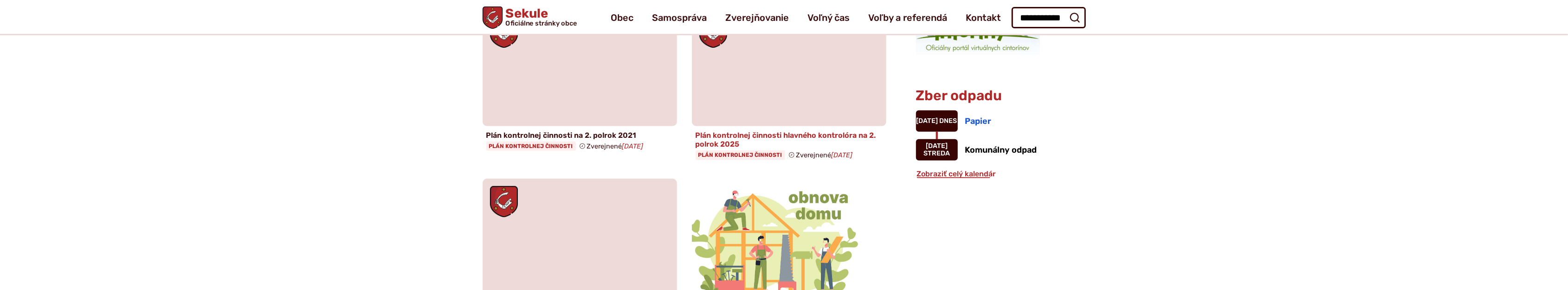
click at [753, 131] on h4 "Plán kontrolnej činnosti hlavného kontrolóra na 2. polrok 2025" at bounding box center [789, 140] width 187 height 18
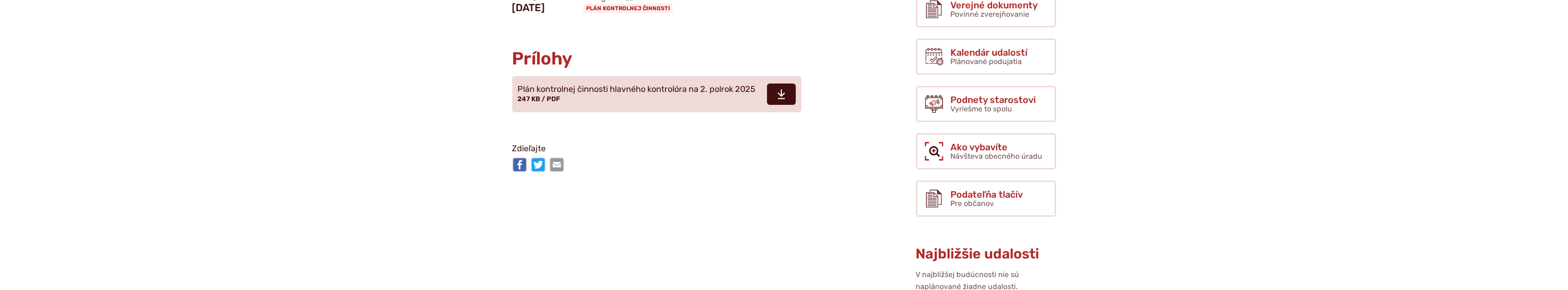
scroll to position [216, 0]
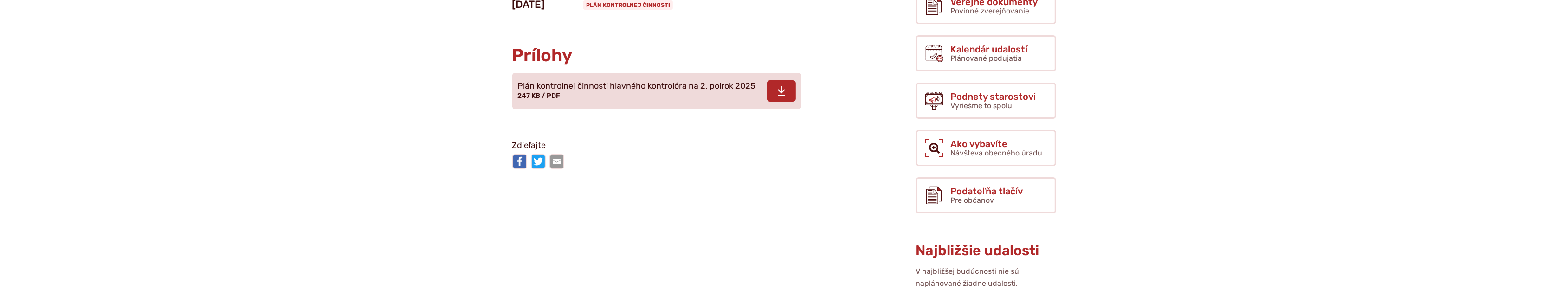
click at [792, 89] on span at bounding box center [782, 91] width 29 height 21
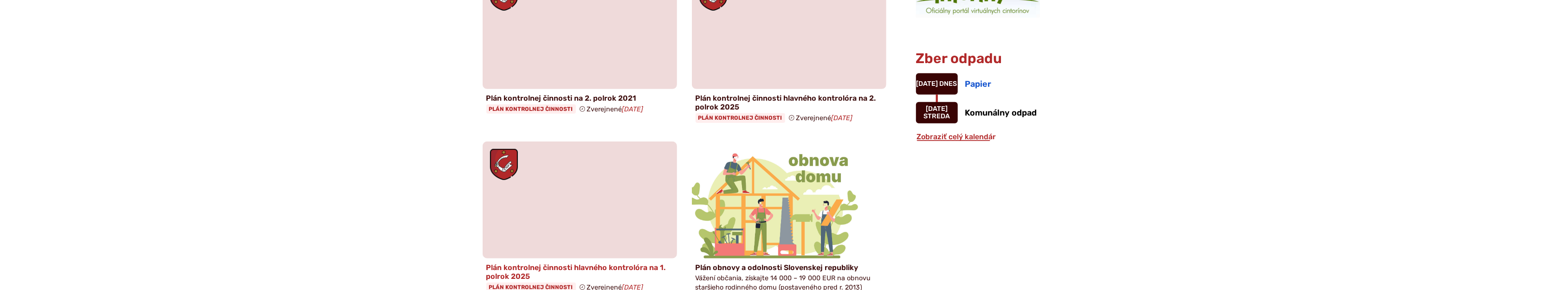
scroll to position [722, 0]
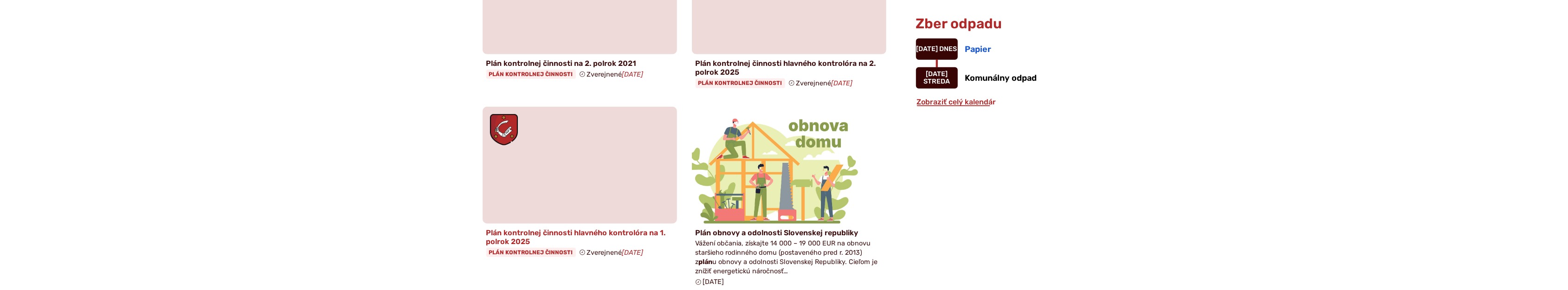
click at [550, 229] on h4 "Plán kontrolnej činnosti hlavného kontrolóra na 1. polrok 2025" at bounding box center [580, 237] width 187 height 18
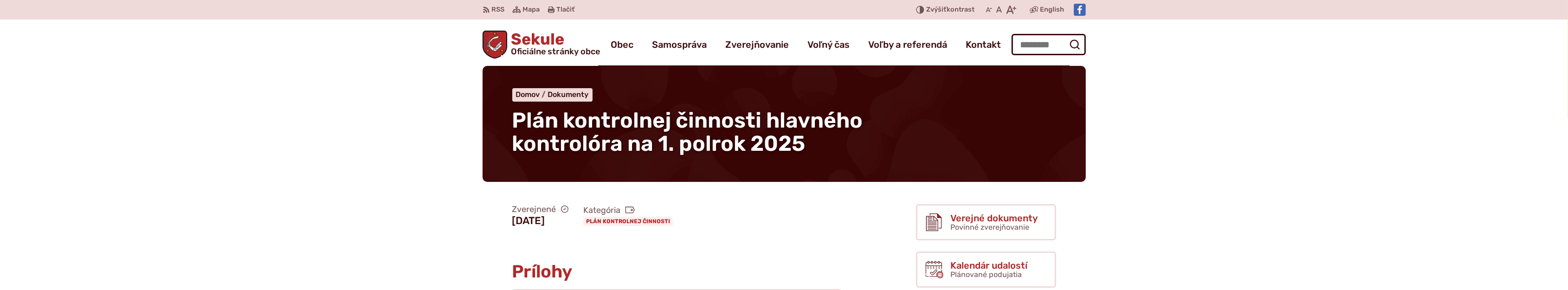
scroll to position [144, 0]
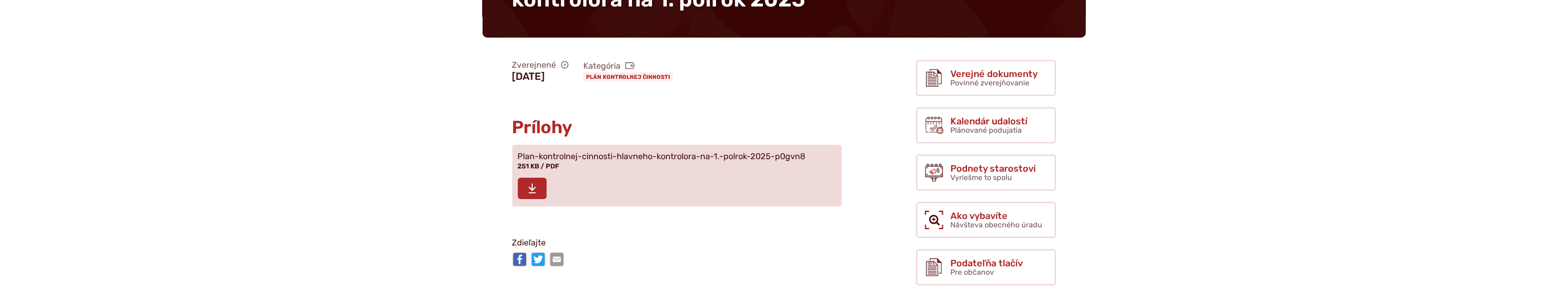
click at [536, 183] on icon at bounding box center [532, 188] width 9 height 11
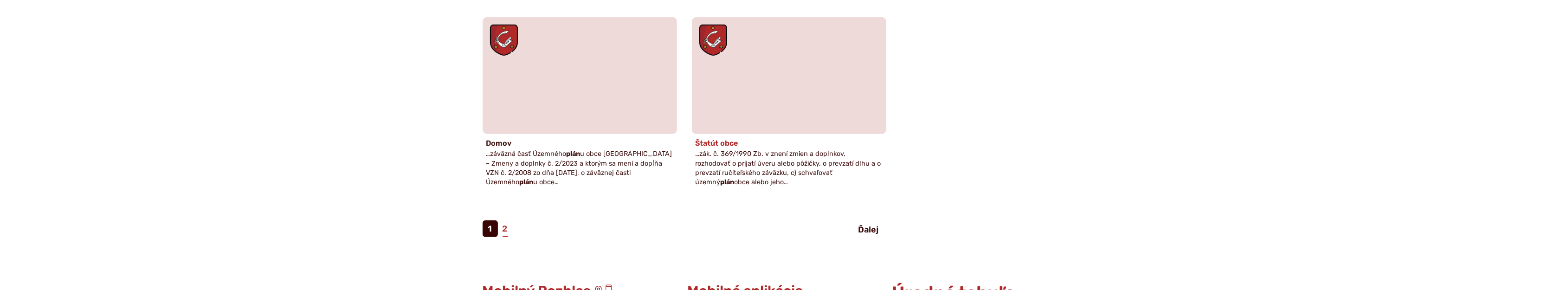
scroll to position [1011, 0]
click at [501, 137] on h4 "Domov" at bounding box center [580, 141] width 187 height 9
click at [534, 177] on strong "plán" at bounding box center [526, 181] width 14 height 8
click at [505, 219] on link "2" at bounding box center [505, 227] width 7 height 17
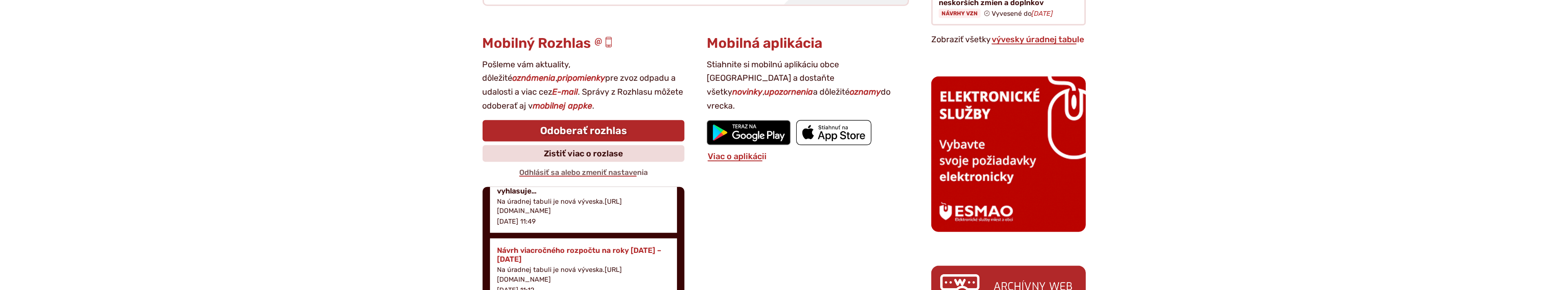
scroll to position [216, 0]
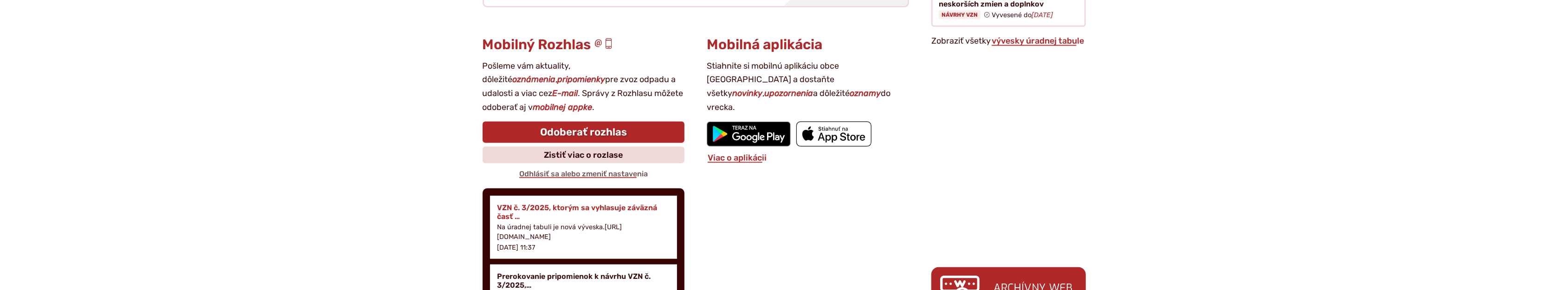
scroll to position [1227, 0]
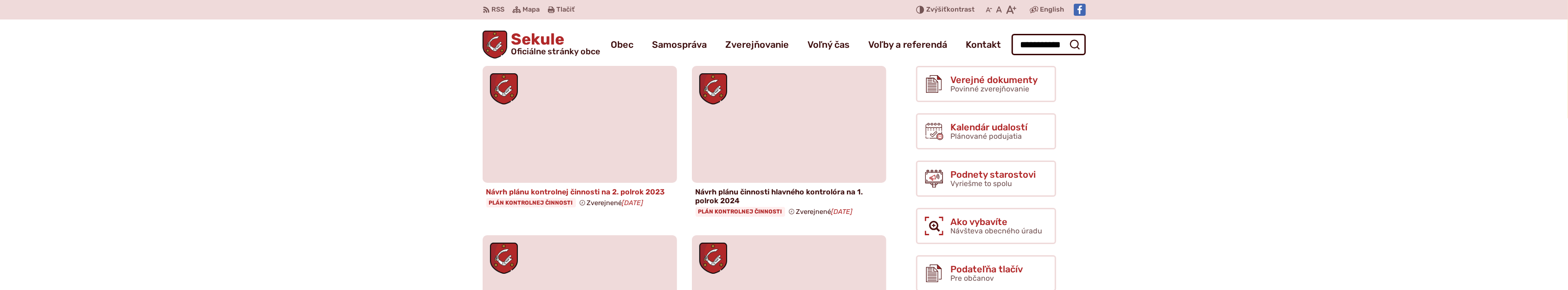
click at [608, 193] on h4 "Návrh plánu kontrolnej činnosti na 2. polrok 2023" at bounding box center [580, 192] width 187 height 9
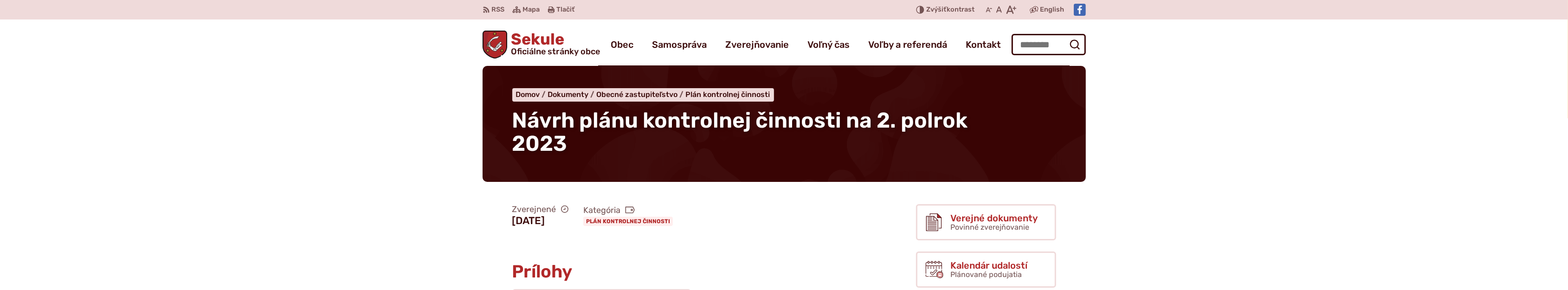
scroll to position [144, 0]
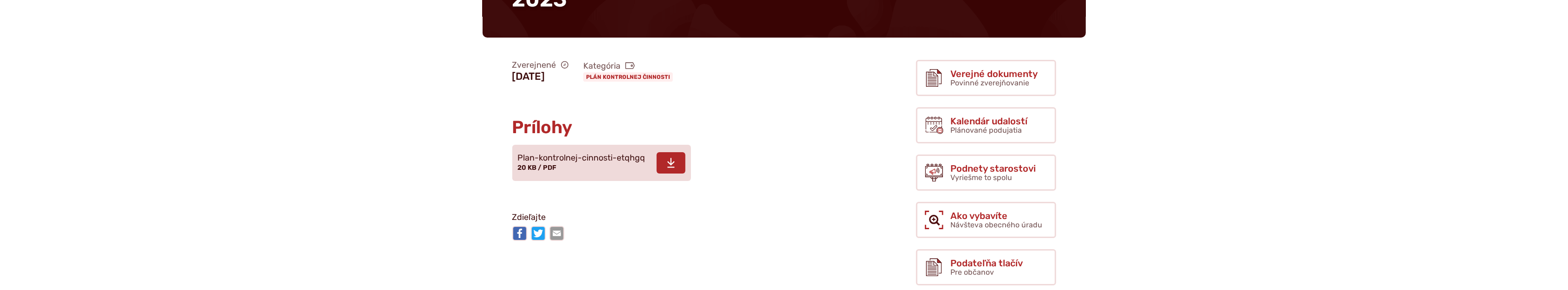
click at [672, 164] on icon at bounding box center [671, 163] width 9 height 11
drag, startPoint x: 1239, startPoint y: 96, endPoint x: 1140, endPoint y: 93, distance: 99.0
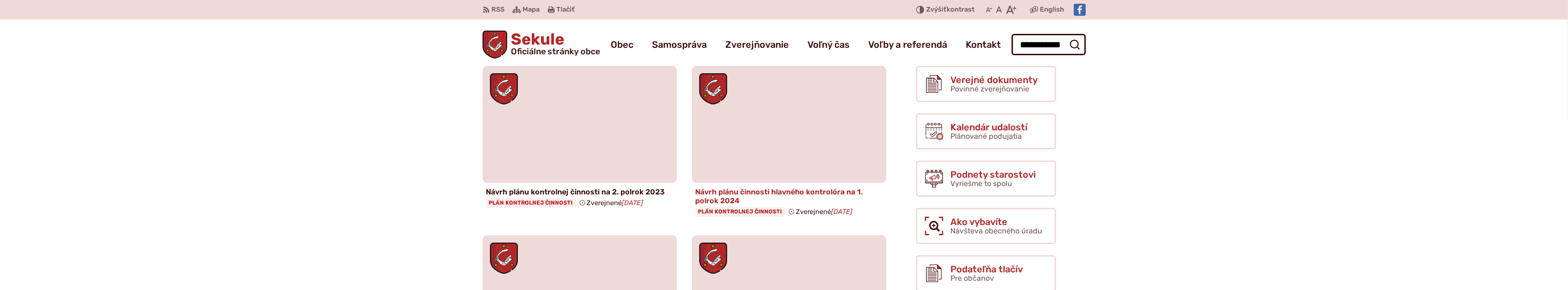
click at [750, 194] on h4 "Návrh plánu činnosti hlavného kontrolóra na 1. polrok 2024" at bounding box center [789, 197] width 187 height 18
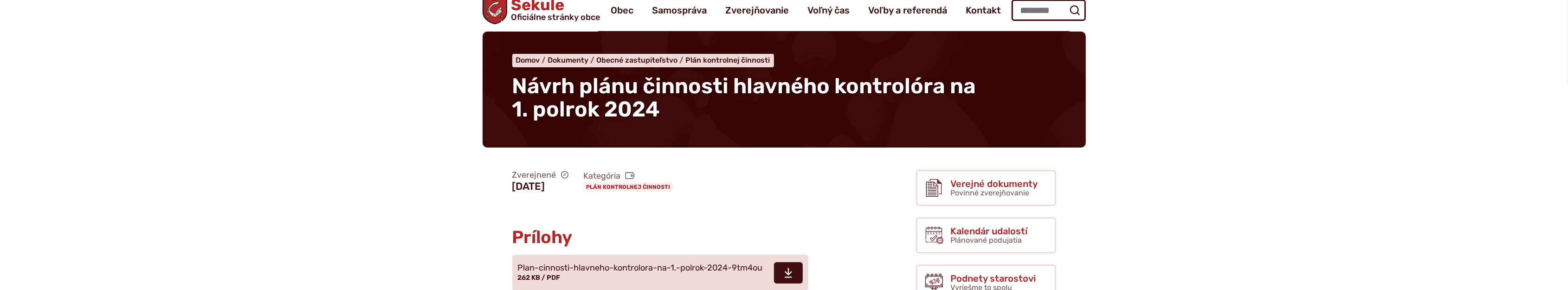
scroll to position [144, 0]
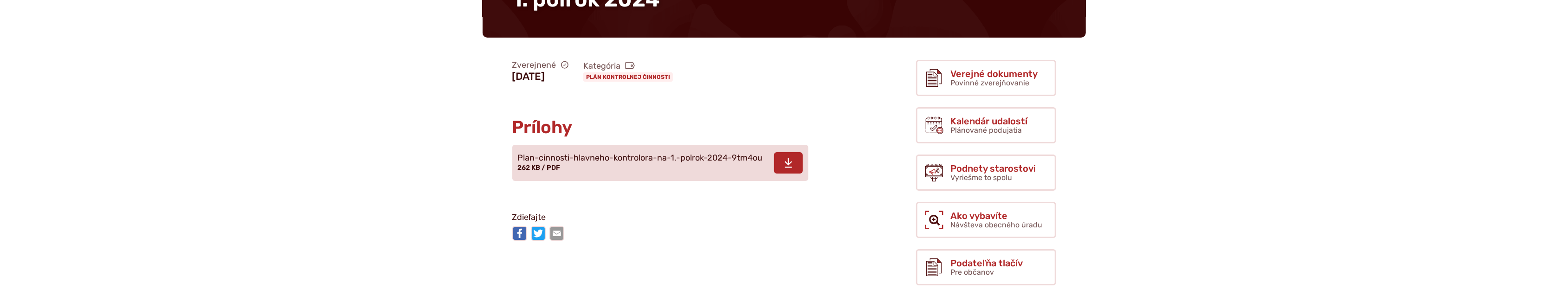
click at [789, 162] on icon at bounding box center [788, 163] width 9 height 11
click at [812, 89] on article "Zverejnené 28. novembra 2023 Kategória Plán kontrolnej činnosti Prílohy Stiahnu…" at bounding box center [685, 151] width 434 height 190
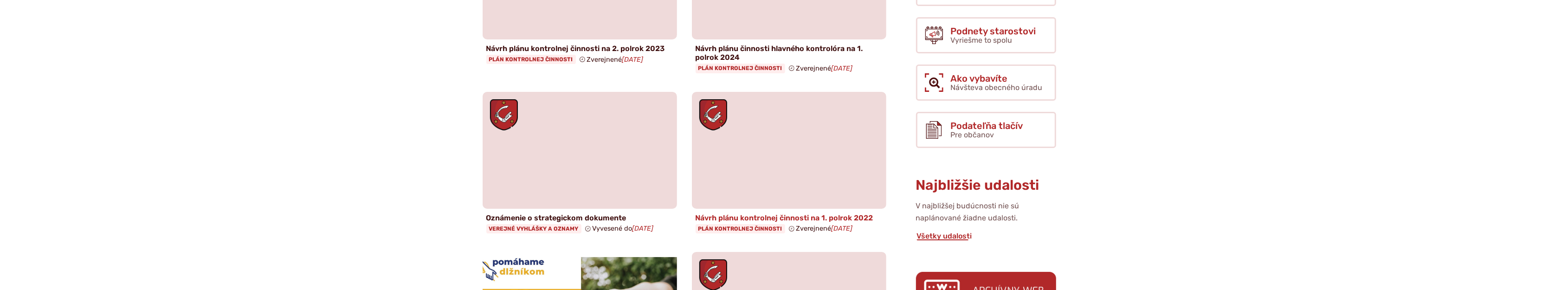
scroll to position [144, 0]
click at [587, 216] on h4 "Oznámenie o strategickom dokumente" at bounding box center [580, 216] width 187 height 9
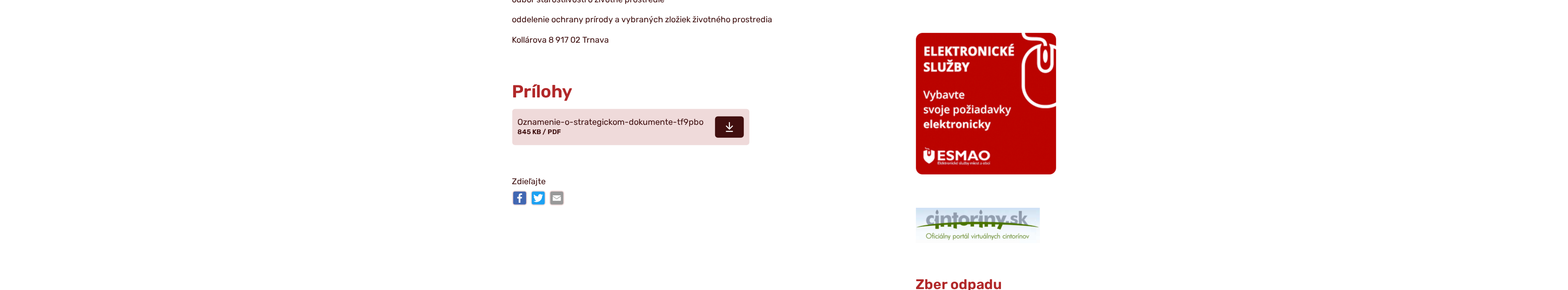
scroll to position [577, 0]
click at [724, 136] on span at bounding box center [730, 126] width 29 height 21
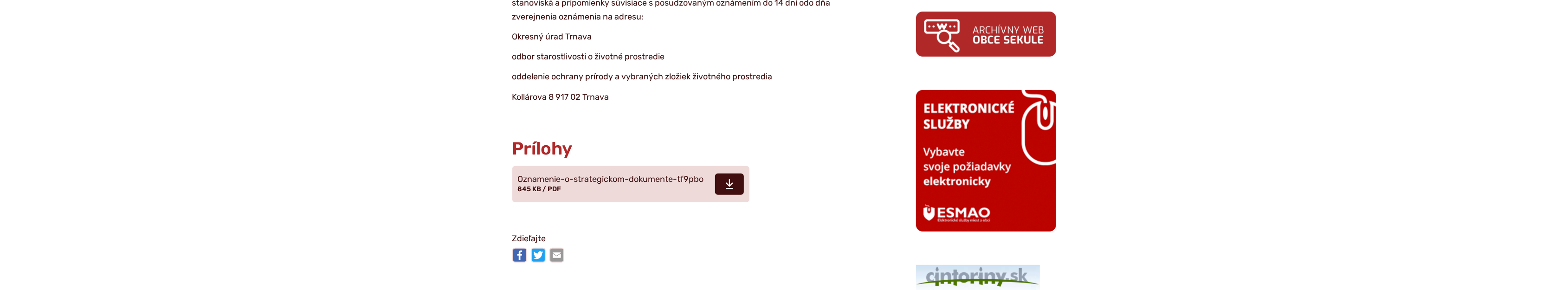
scroll to position [433, 0]
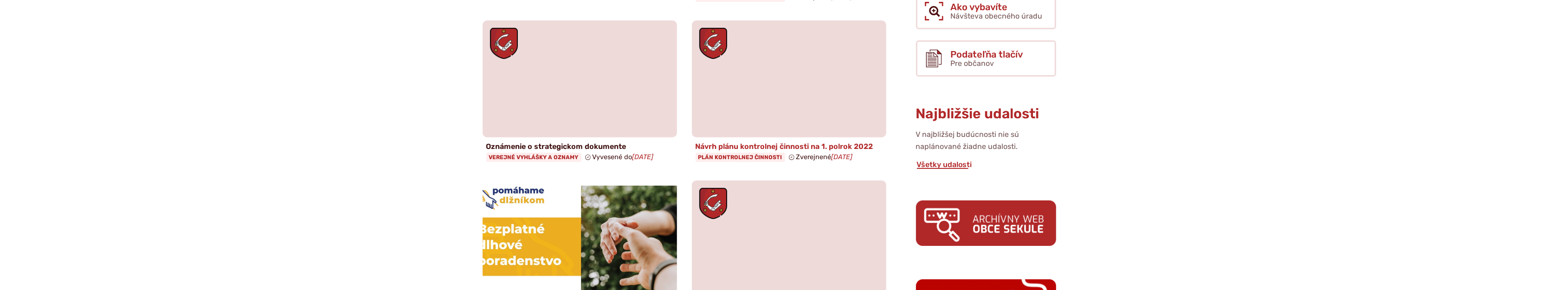
scroll to position [216, 0]
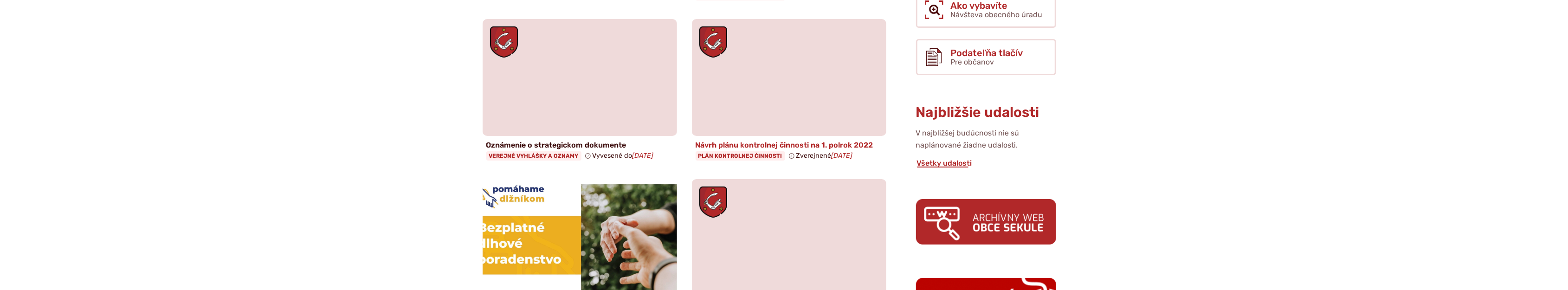
click at [800, 145] on h4 "Návrh plánu kontrolnej činnosti na 1. polrok 2022" at bounding box center [789, 145] width 187 height 9
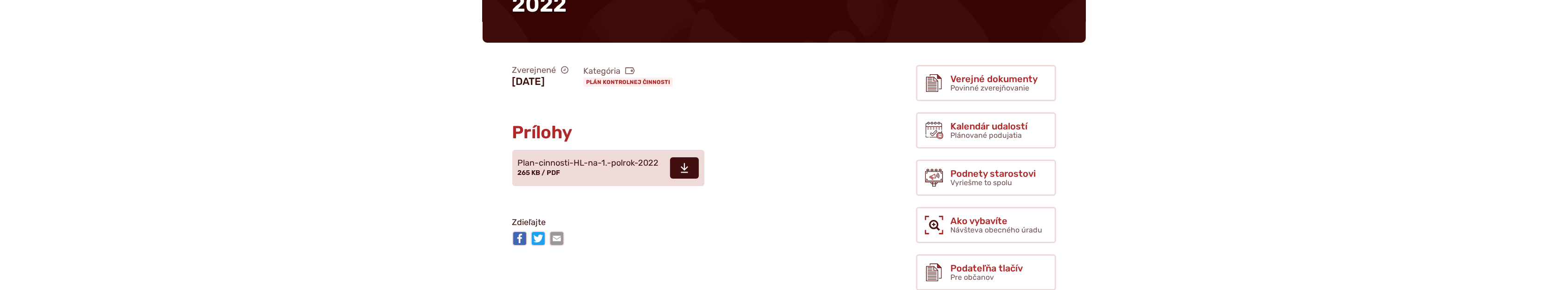
scroll to position [144, 0]
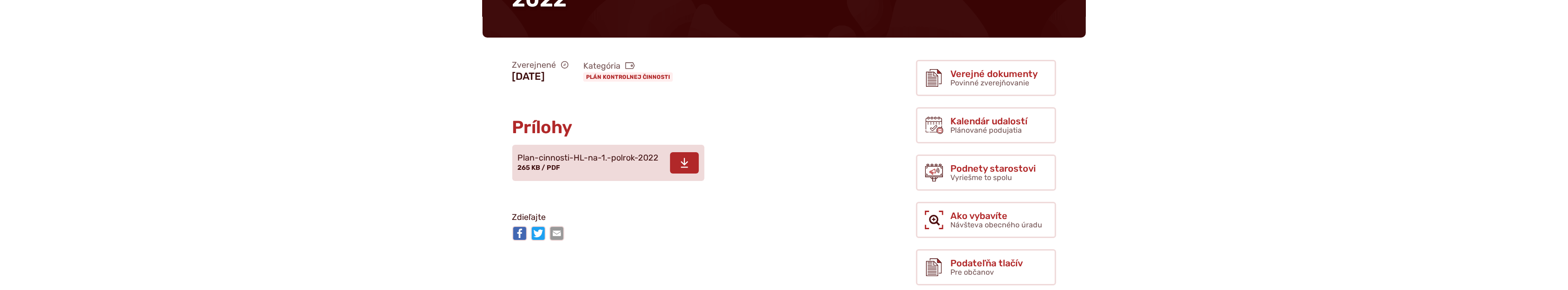
click at [689, 155] on span at bounding box center [685, 163] width 29 height 21
drag, startPoint x: 1341, startPoint y: 85, endPoint x: 1062, endPoint y: 81, distance: 279.0
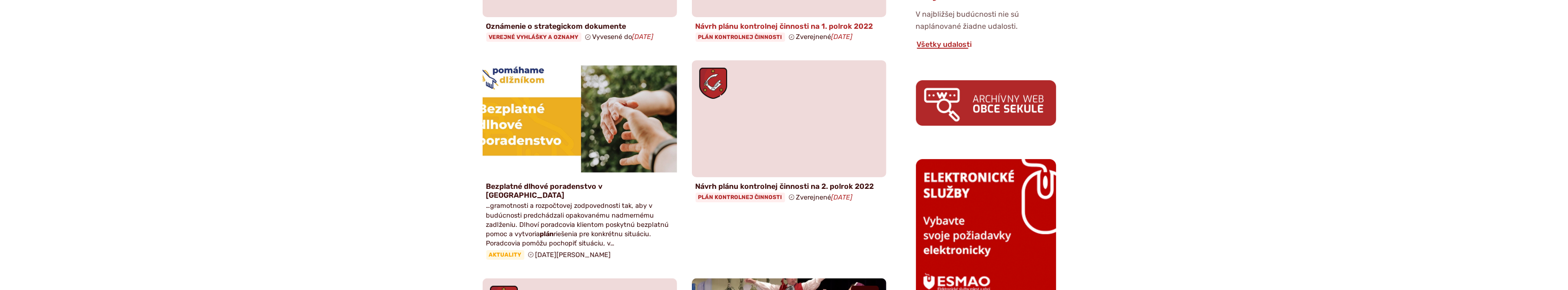
scroll to position [361, 0]
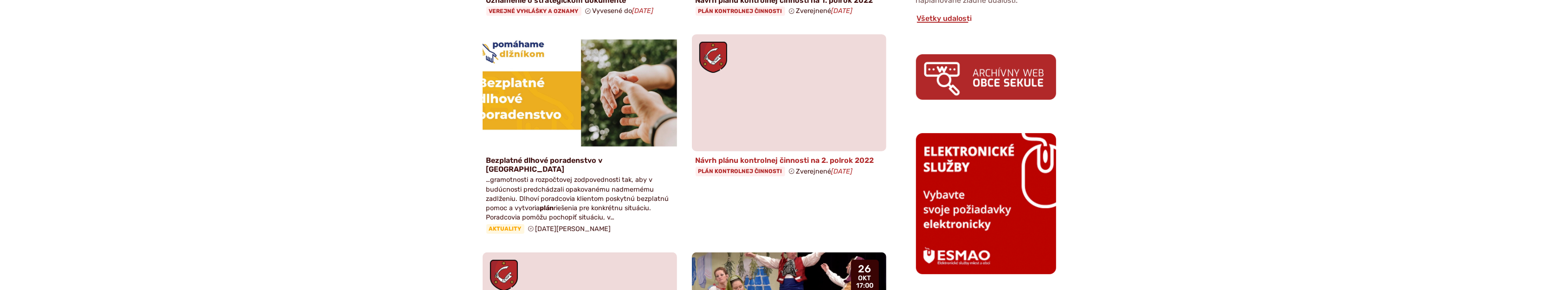
click at [788, 160] on h4 "Návrh plánu kontrolnej činnosti na 2. polrok 2022" at bounding box center [789, 160] width 187 height 9
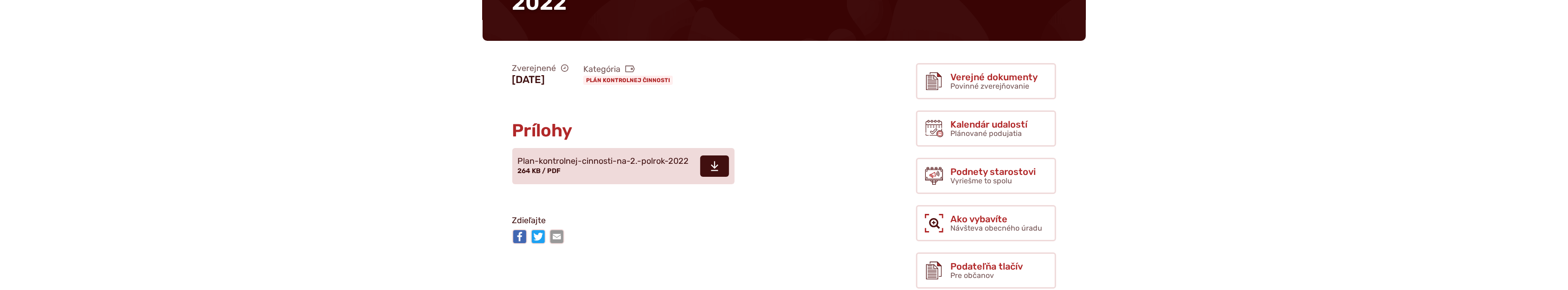
scroll to position [144, 0]
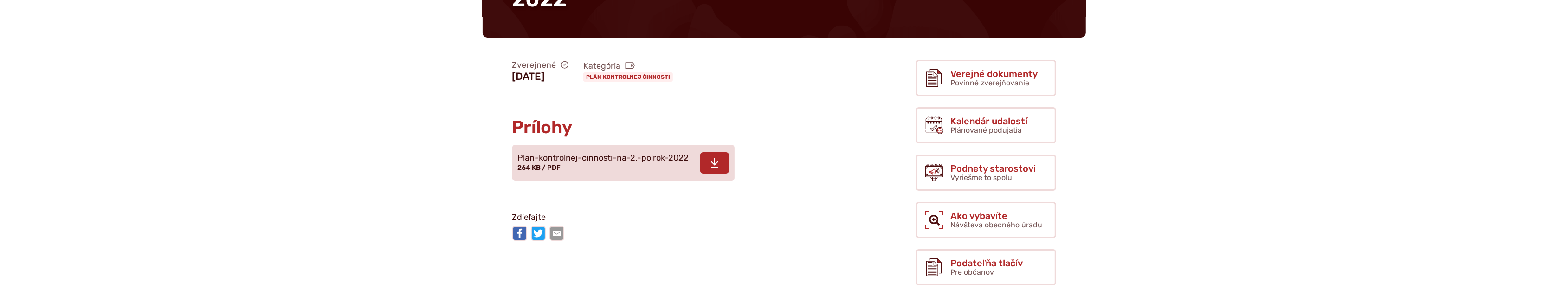
click at [720, 162] on span at bounding box center [715, 163] width 29 height 21
drag, startPoint x: 837, startPoint y: 88, endPoint x: 662, endPoint y: 86, distance: 175.0
click at [837, 88] on article "Zverejnené 7. júna 2022 Kategória Plán kontrolnej činnosti Prílohy Stiahnuť súb…" at bounding box center [685, 151] width 434 height 190
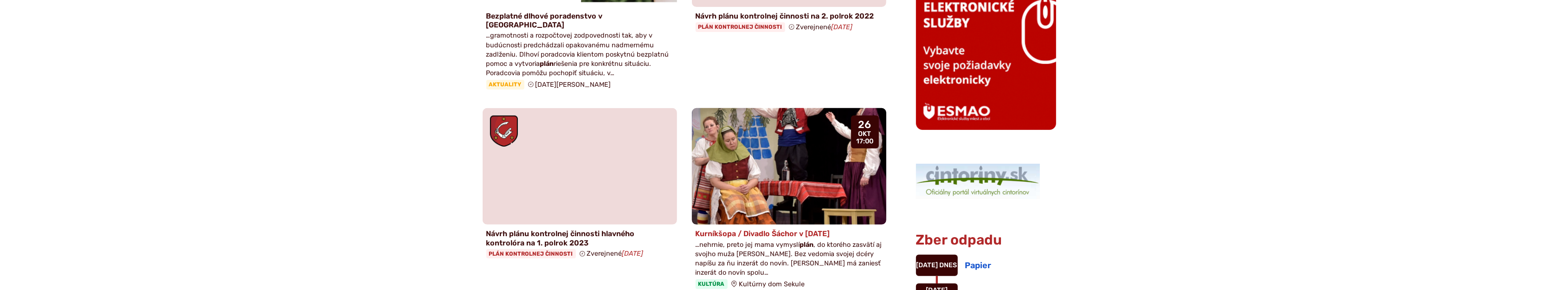
scroll to position [577, 0]
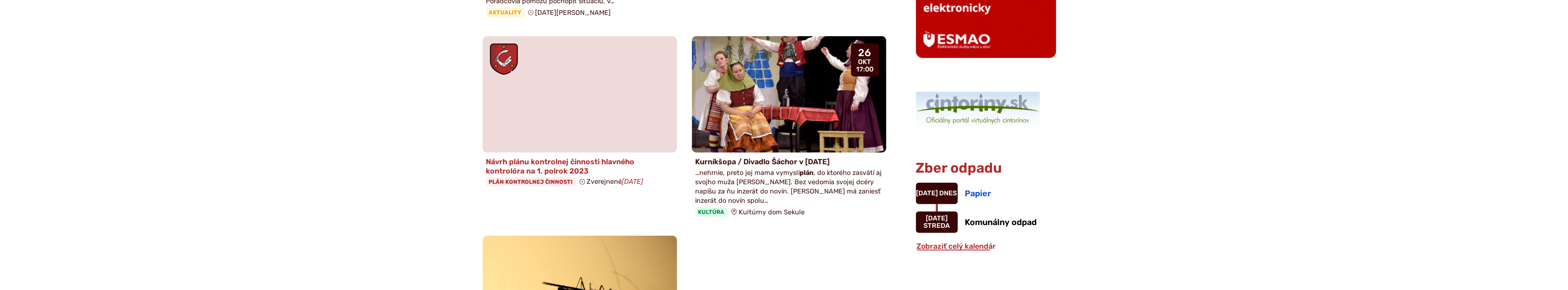
click at [572, 162] on h4 "Návrh plánu kontrolnej činnosti hlavného kontrolóra na 1. polrok 2023" at bounding box center [580, 166] width 187 height 18
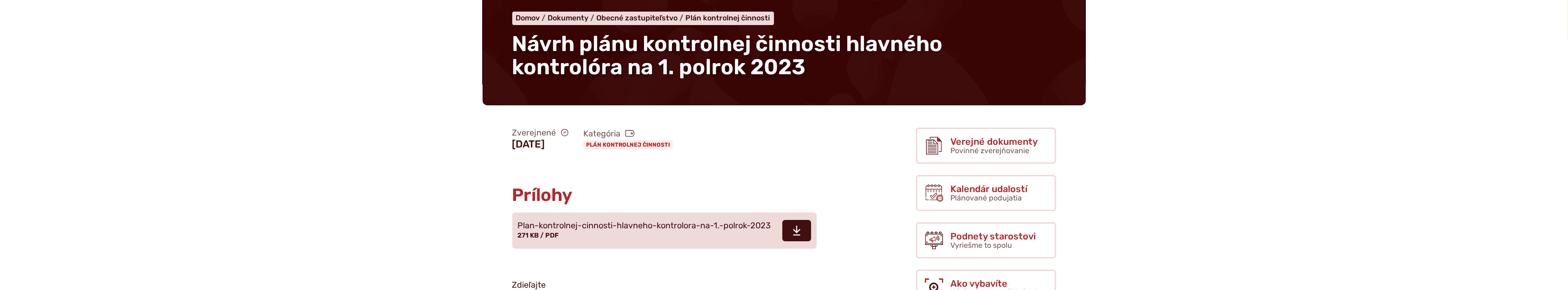
scroll to position [144, 0]
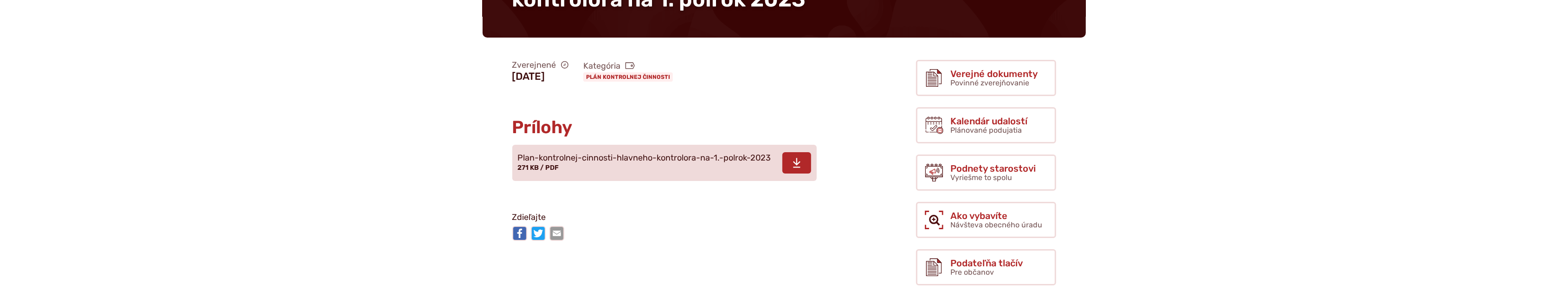
click at [793, 163] on icon at bounding box center [797, 163] width 9 height 11
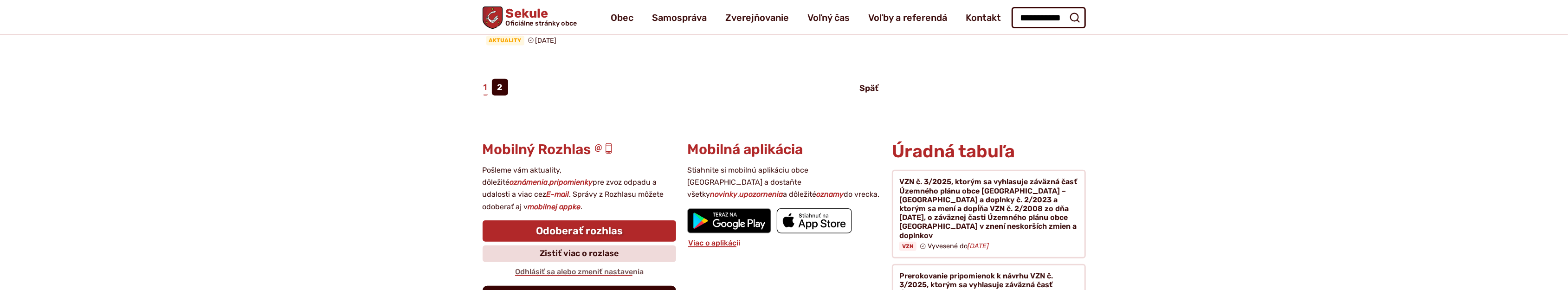
scroll to position [939, 0]
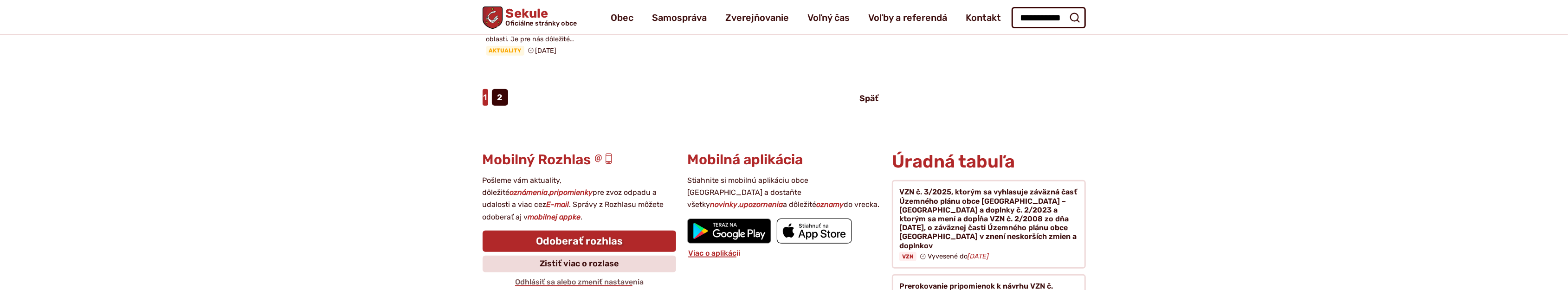
click at [486, 90] on link "1" at bounding box center [485, 97] width 6 height 17
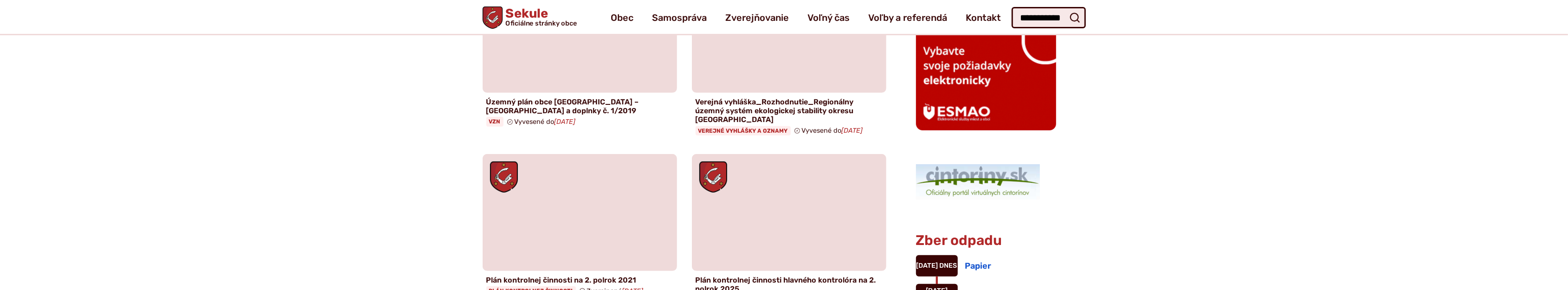
scroll to position [433, 0]
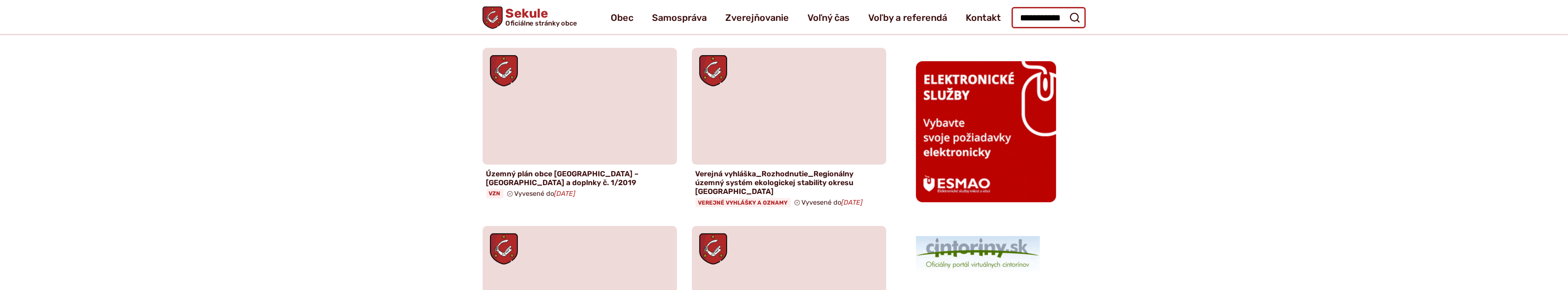
click at [1049, 21] on input "**********" at bounding box center [1049, 18] width 74 height 21
drag, startPoint x: 1019, startPoint y: 18, endPoint x: 1228, endPoint y: 35, distance: 209.7
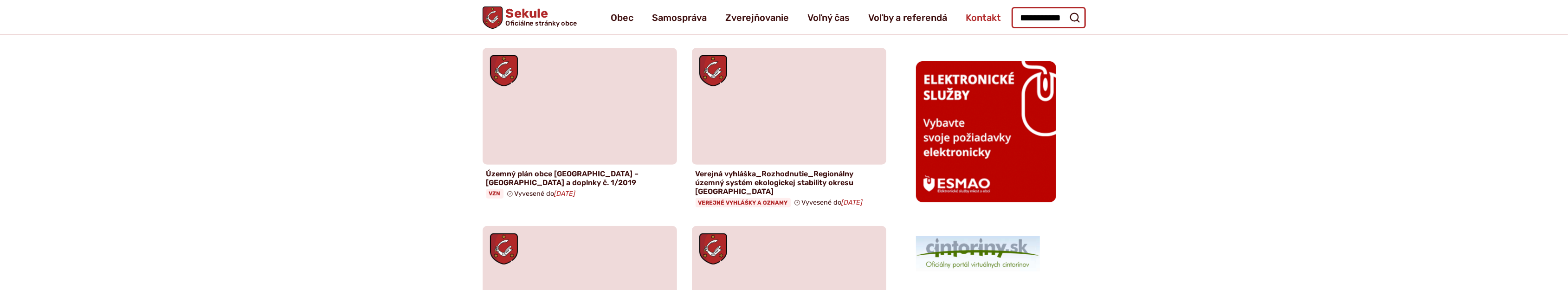
drag, startPoint x: 1064, startPoint y: 17, endPoint x: 990, endPoint y: 15, distance: 74.0
click at [987, 15] on div "Sekule Oficiálne stránky obce Prepnúť Menu Obec blok História a kronika obce Od…" at bounding box center [784, 18] width 603 height 35
type input "**"
drag, startPoint x: 1041, startPoint y: 23, endPoint x: 1012, endPoint y: 20, distance: 29.2
click at [1012, 20] on input "**" at bounding box center [1049, 18] width 74 height 21
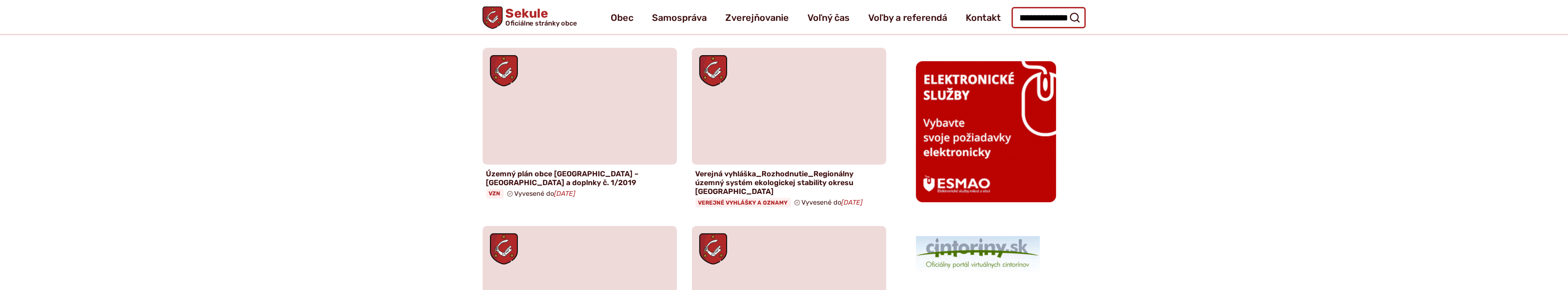
scroll to position [0, 47]
type input "**********"
click at [1066, 10] on button "Odoslať vyhľadávací formulár" at bounding box center [1074, 18] width 17 height 17
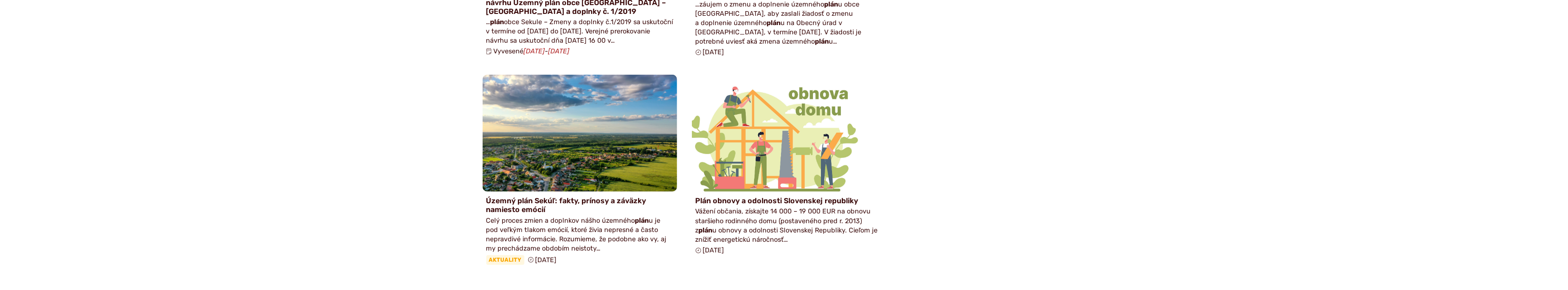
scroll to position [939, 0]
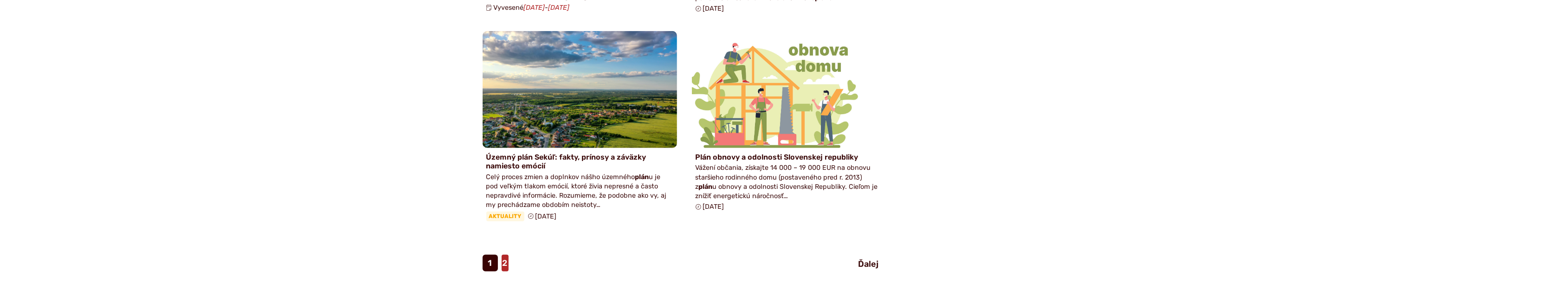
click at [505, 255] on link "2" at bounding box center [505, 263] width 7 height 17
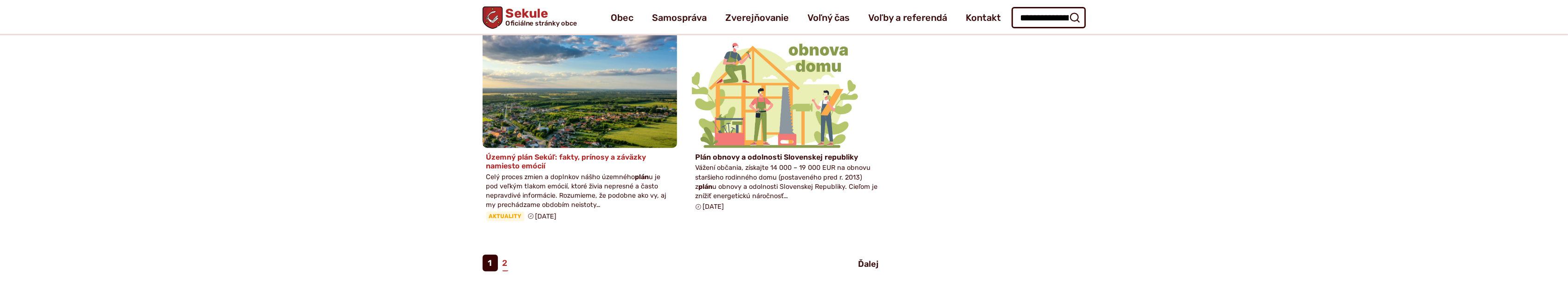
click at [540, 153] on h4 "Územný plán Sekúľ: fakty, prínosy a záväzky namiesto emócií" at bounding box center [580, 162] width 187 height 18
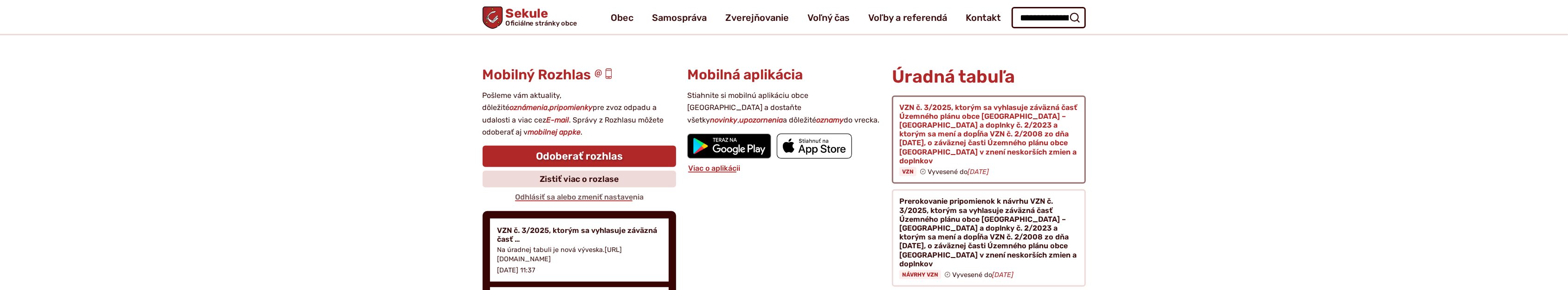
scroll to position [848, 0]
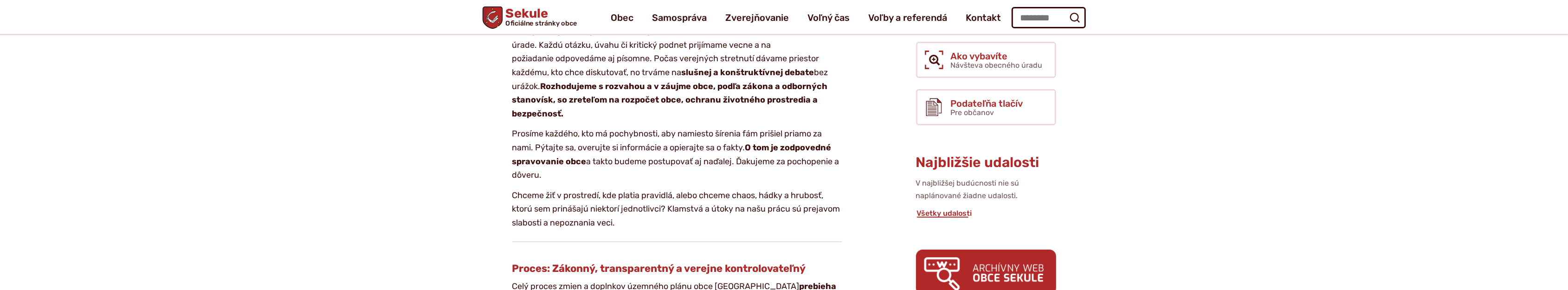
scroll to position [72, 0]
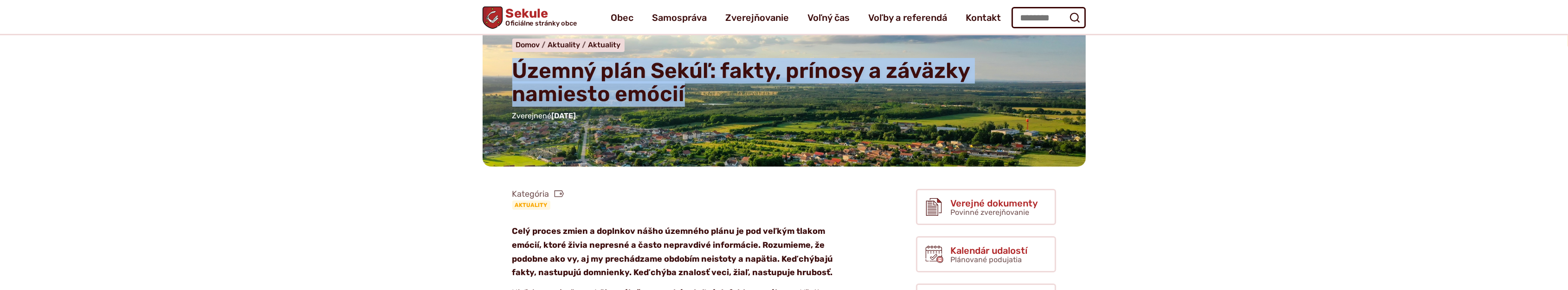
drag, startPoint x: 624, startPoint y: 93, endPoint x: 515, endPoint y: 70, distance: 111.4
click at [515, 70] on h1 "Územný plán Sekúľ: fakty, prínosy a záväzky namiesto emócií" at bounding box center [744, 83] width 464 height 47
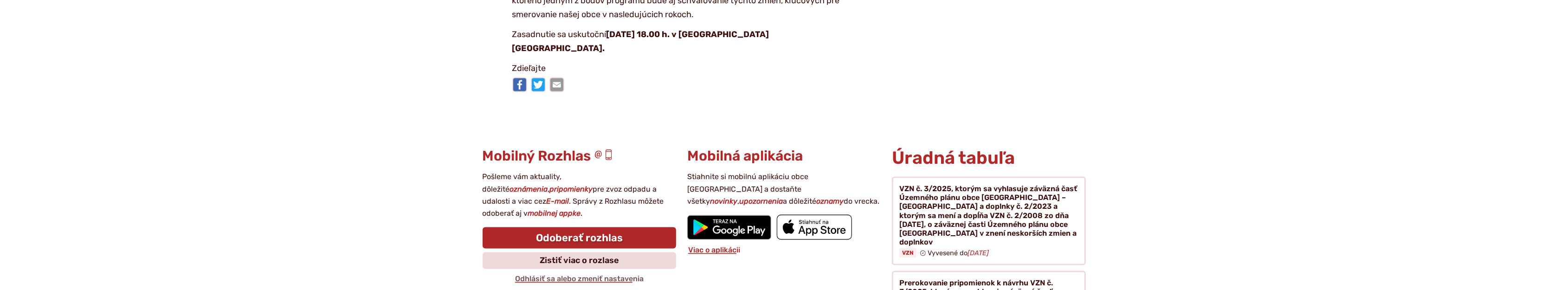
scroll to position [1950, 0]
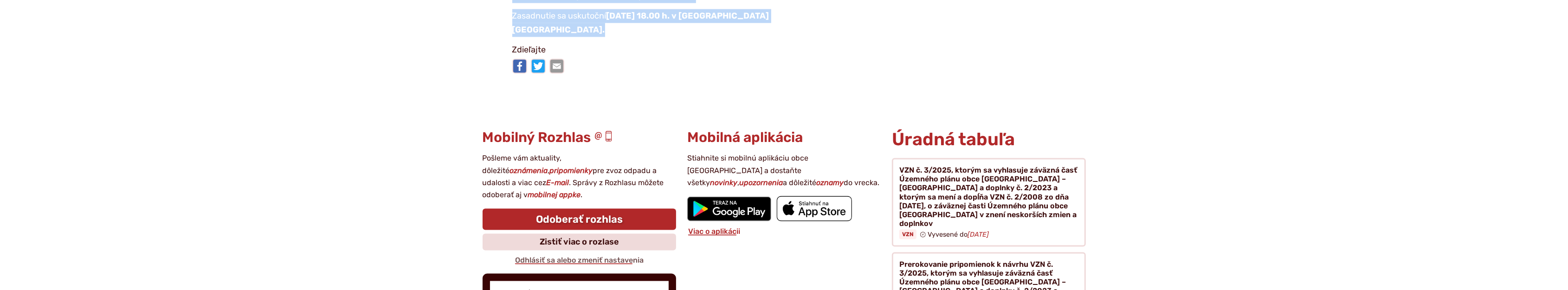
drag, startPoint x: 514, startPoint y: 84, endPoint x: 555, endPoint y: 26, distance: 71.0
copy article "Lore ipsumd sitam c adipisci elits doeiusmo tempo in utl etdolo magnaa enimad, …"
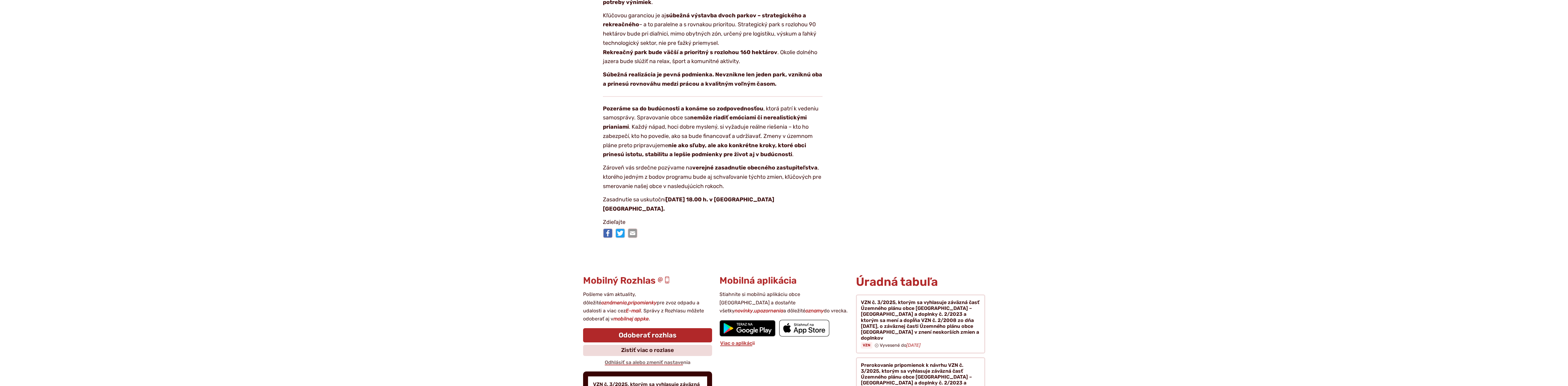
scroll to position [1118, 0]
